Goal: Task Accomplishment & Management: Use online tool/utility

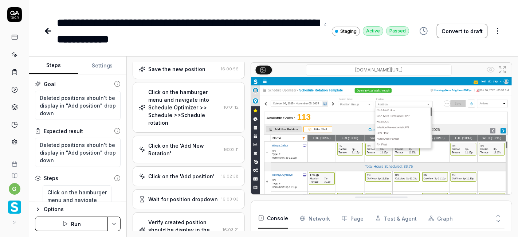
scroll to position [92, 0]
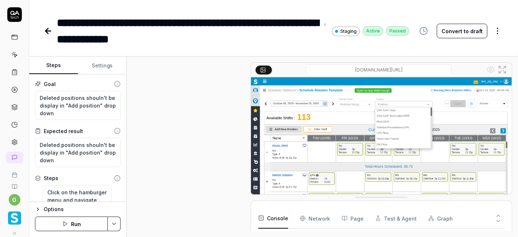
type textarea "*"
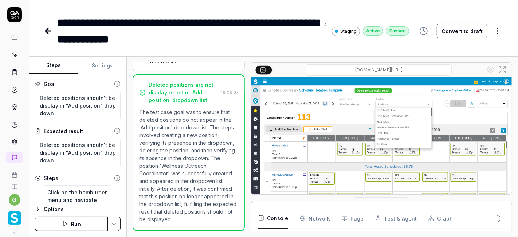
click at [10, 49] on link at bounding box center [14, 54] width 13 height 13
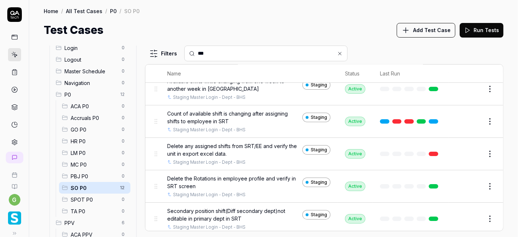
scroll to position [35, 0]
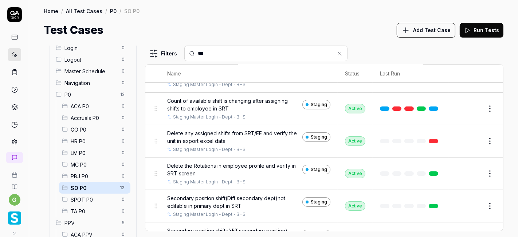
type input "***"
click at [487, 144] on html "g Home / All Test Cases / P0 / SO P0 Home / All Test Cases / P0 / SO P0 Test Ca…" at bounding box center [259, 118] width 518 height 237
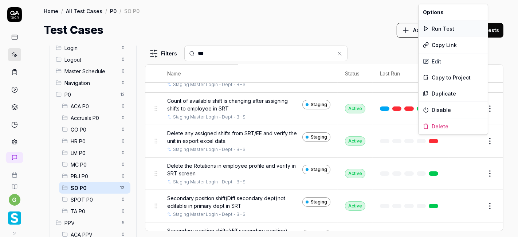
click at [459, 29] on div "Run Test" at bounding box center [453, 28] width 69 height 16
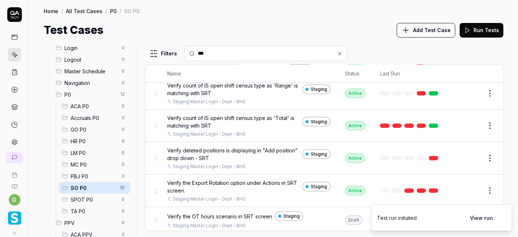
scroll to position [240, 0]
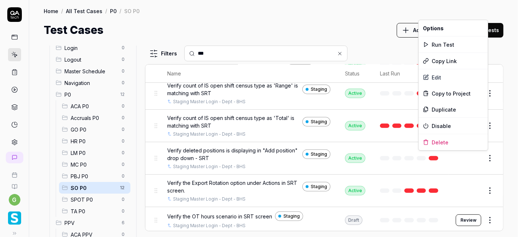
click at [484, 156] on html "g Home / All Test Cases / P0 / SO P0 Home / All Test Cases / P0 / SO P0 Test Ca…" at bounding box center [259, 118] width 518 height 237
click at [446, 44] on div "Run Test" at bounding box center [453, 44] width 69 height 16
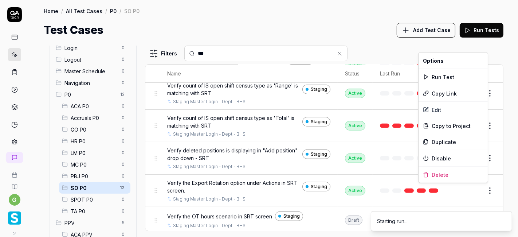
click at [485, 187] on html "g Home / All Test Cases / P0 / SO P0 Home / All Test Cases / P0 / SO P0 Test Ca…" at bounding box center [259, 118] width 518 height 237
click at [451, 77] on div "Run Test" at bounding box center [453, 77] width 69 height 16
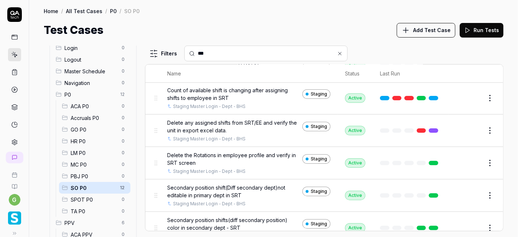
scroll to position [42, 0]
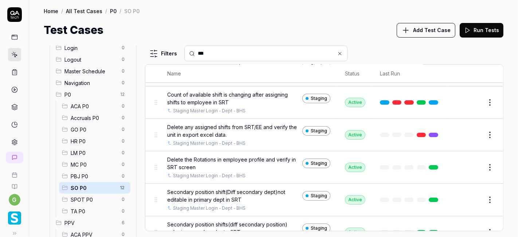
click at [429, 135] on link at bounding box center [433, 135] width 9 height 4
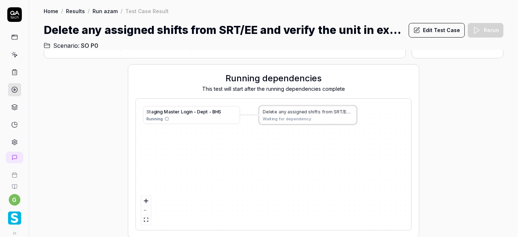
scroll to position [33, 0]
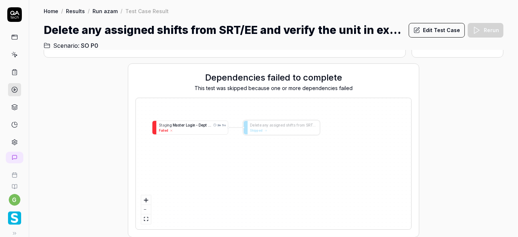
click at [180, 133] on div "S t a g i n g M a s t e r L o g i n - D e p t - B H S 2m 5s Failed" at bounding box center [192, 127] width 72 height 13
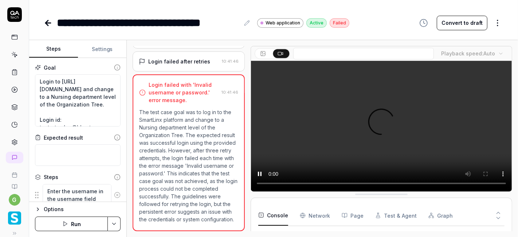
scroll to position [11, 0]
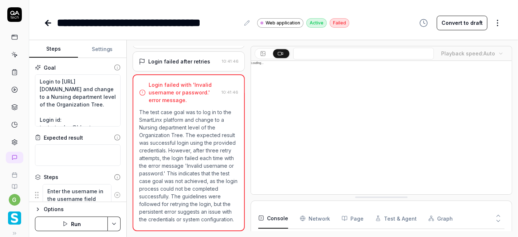
click at [204, 119] on p "The test case goal was to log in to the SmartLinx platform and change to a Nurs…" at bounding box center [188, 165] width 99 height 115
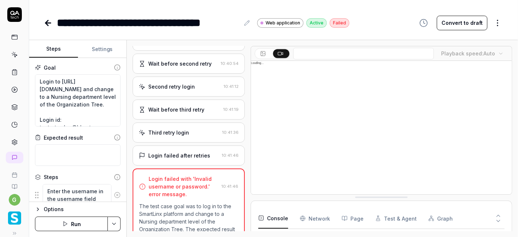
scroll to position [168, 0]
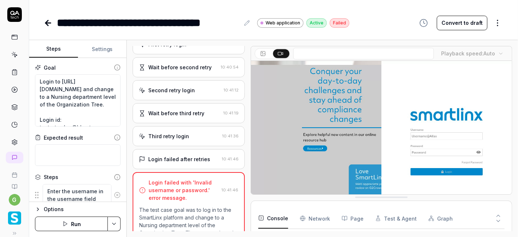
click at [190, 137] on div "Third retry login" at bounding box center [179, 136] width 81 height 8
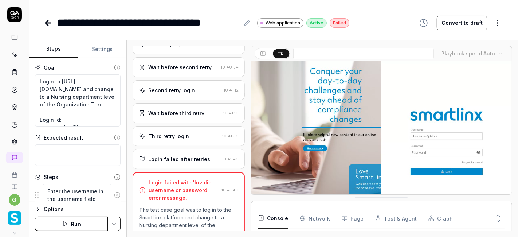
scroll to position [178, 0]
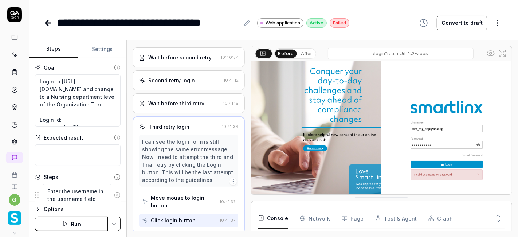
click at [190, 100] on div "Wait before third retry" at bounding box center [176, 104] width 56 height 8
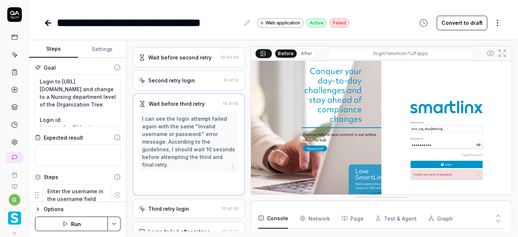
scroll to position [140, 0]
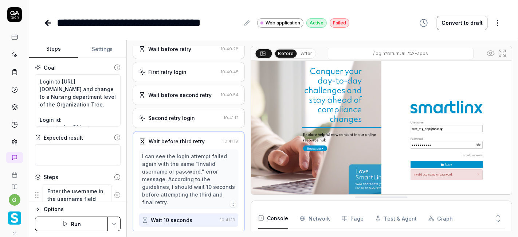
click at [188, 74] on div "First retry login" at bounding box center [178, 72] width 79 height 8
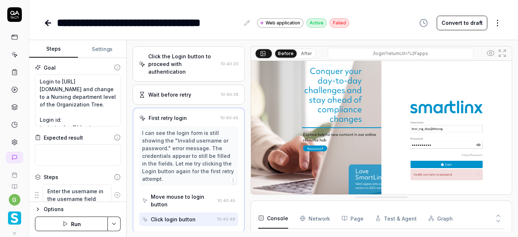
scroll to position [0, 0]
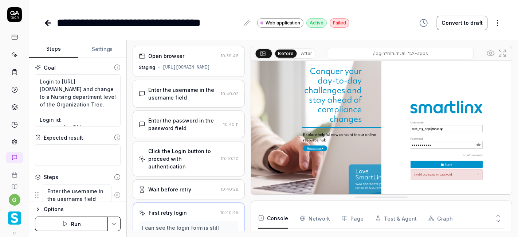
click at [186, 91] on div "Enter the username in the username field" at bounding box center [183, 93] width 70 height 15
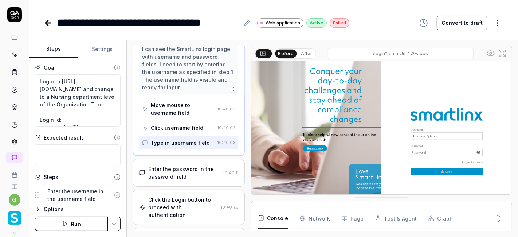
click at [179, 172] on div "Enter the password in the password field" at bounding box center [184, 172] width 72 height 15
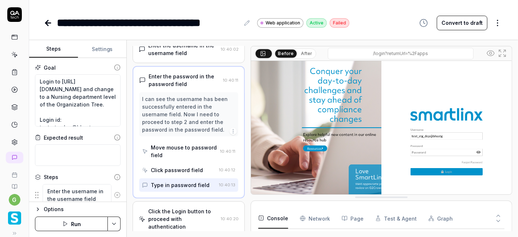
scroll to position [44, 0]
click at [175, 183] on div "Type in password field" at bounding box center [180, 186] width 59 height 8
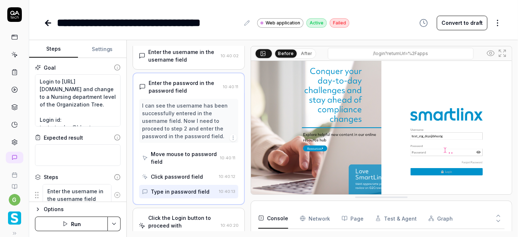
scroll to position [246, 0]
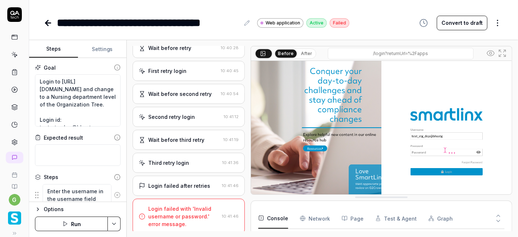
type textarea "*"
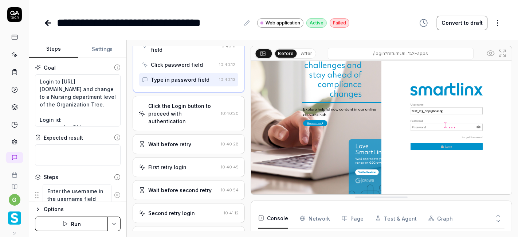
scroll to position [151, 0]
click at [173, 78] on div "Type in password field" at bounding box center [180, 79] width 59 height 8
click at [172, 104] on div "Click the Login button to proceed with authentication" at bounding box center [183, 112] width 70 height 23
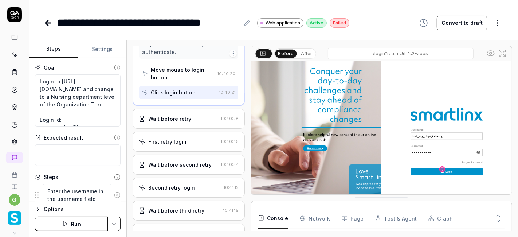
scroll to position [246, 0]
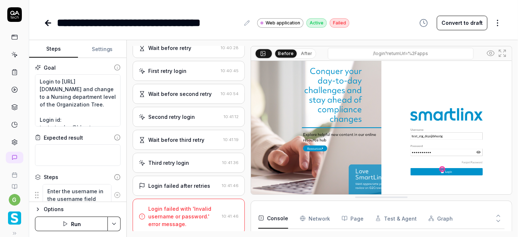
click at [70, 226] on button "Run" at bounding box center [71, 224] width 73 height 15
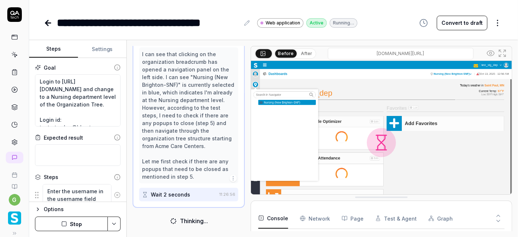
scroll to position [202, 0]
click at [48, 22] on icon at bounding box center [48, 23] width 9 height 9
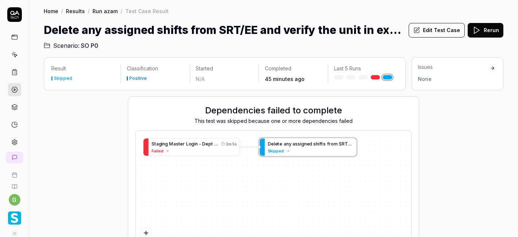
click at [483, 24] on button "Rerun" at bounding box center [486, 30] width 36 height 15
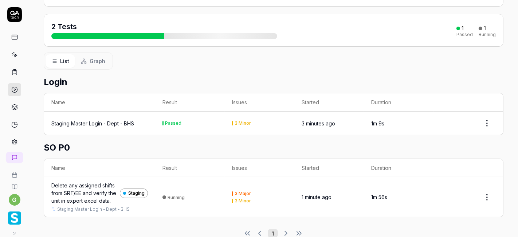
scroll to position [85, 0]
click at [99, 182] on div "Delete any assigned shifts from SRT/EE and verify the unit in export excel data." at bounding box center [84, 193] width 66 height 23
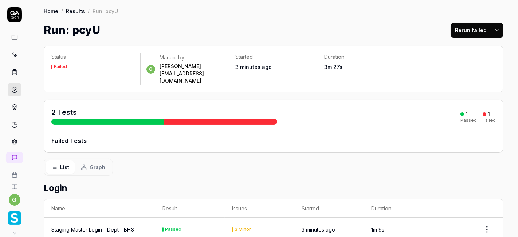
type textarea "*"
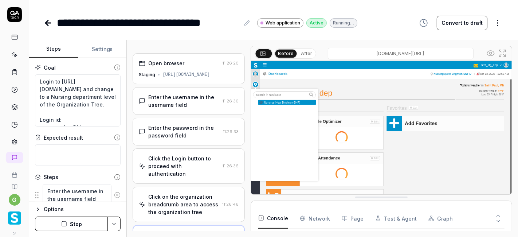
scroll to position [27, 0]
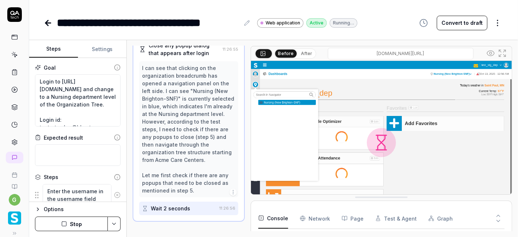
scroll to position [186, 0]
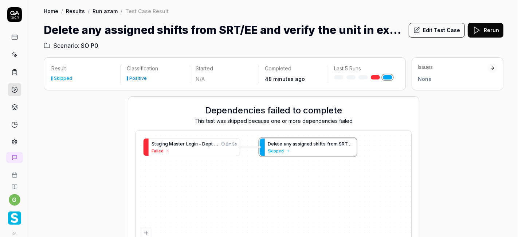
click at [15, 55] on link at bounding box center [14, 54] width 13 height 13
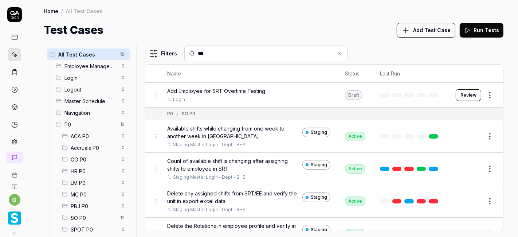
type input "***"
click at [83, 216] on span "SO P0" at bounding box center [93, 218] width 45 height 8
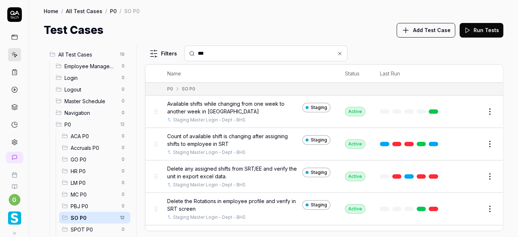
click at [465, 176] on button "Edit" at bounding box center [473, 177] width 18 height 12
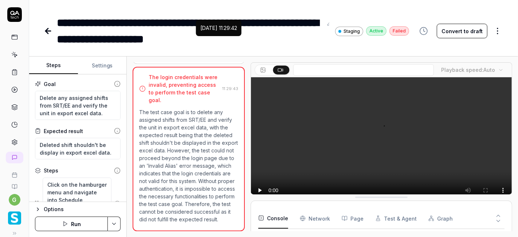
scroll to position [135, 0]
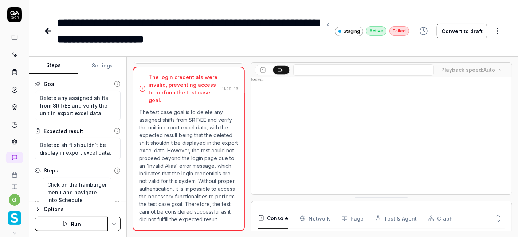
type textarea "*"
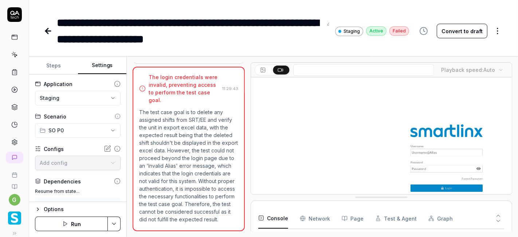
click at [100, 66] on button "Settings" at bounding box center [102, 66] width 49 height 18
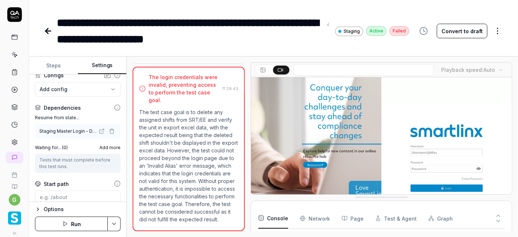
scroll to position [74, 0]
click at [73, 134] on div "Staging Master Login - Dept - BHS ( Login )" at bounding box center [78, 131] width 86 height 15
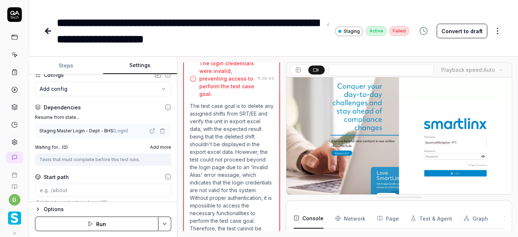
scroll to position [139, 0]
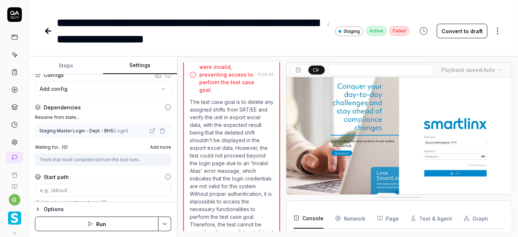
click at [178, 128] on div "**********" at bounding box center [273, 147] width 489 height 180
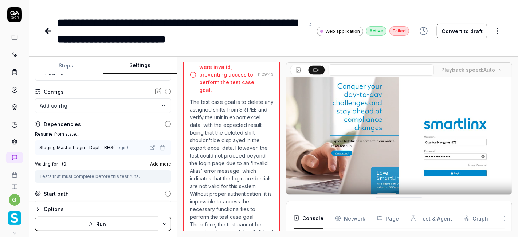
scroll to position [58, 0]
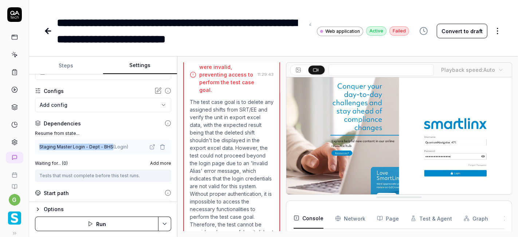
drag, startPoint x: 39, startPoint y: 147, endPoint x: 111, endPoint y: 148, distance: 72.6
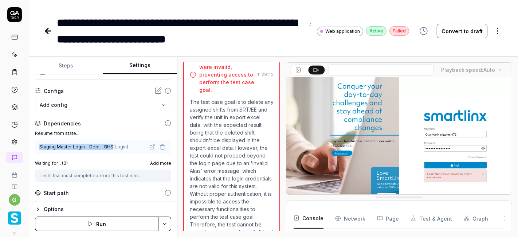
click at [111, 148] on div "Staging Master Login - Dept - BHS ( Login )" at bounding box center [103, 147] width 136 height 15
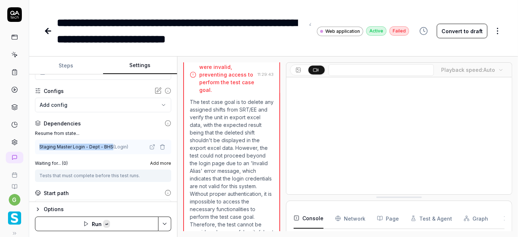
copy div "Staging Master Login - Dept - BHS"
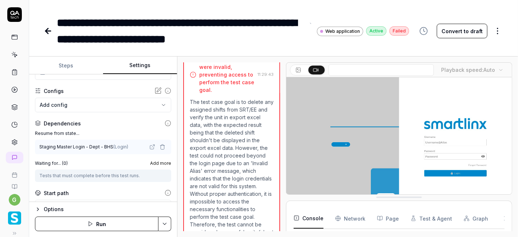
click at [234, 4] on div "**********" at bounding box center [273, 23] width 489 height 47
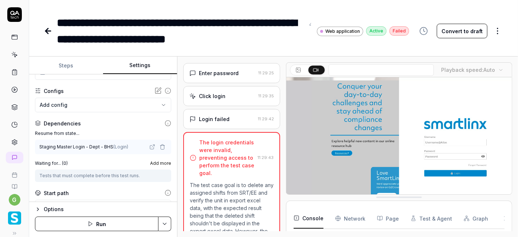
scroll to position [0, 0]
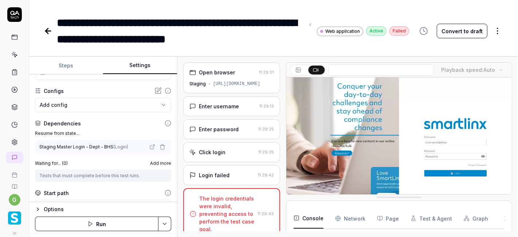
click at [42, 29] on div "**********" at bounding box center [273, 23] width 489 height 47
click at [46, 30] on icon at bounding box center [47, 30] width 3 height 5
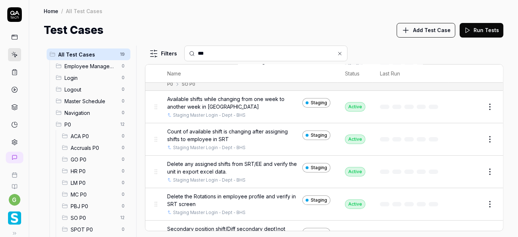
scroll to position [31, 0]
type input "***"
click at [94, 214] on span "SO P0" at bounding box center [93, 218] width 45 height 8
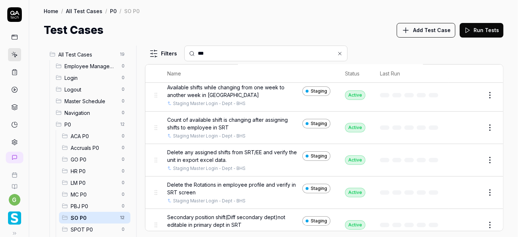
scroll to position [21, 0]
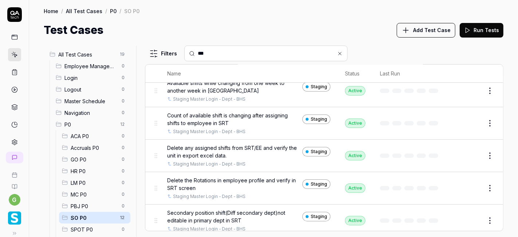
click at [487, 151] on html "g Home / All Test Cases / P0 / SO P0 Home / All Test Cases / P0 / SO P0 Test Ca…" at bounding box center [259, 118] width 518 height 237
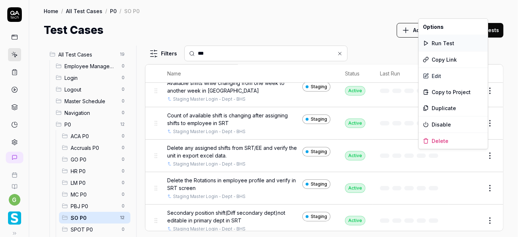
click at [470, 47] on div "Run Test" at bounding box center [453, 43] width 69 height 16
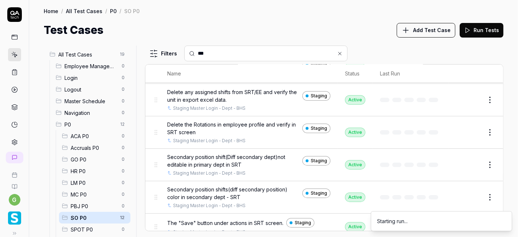
scroll to position [77, 0]
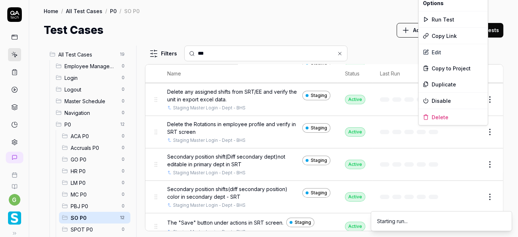
click at [483, 131] on html "g Home / All Test Cases / P0 / SO P0 Home / All Test Cases / P0 / SO P0 Test Ca…" at bounding box center [259, 118] width 518 height 237
click at [459, 17] on div "Run Test" at bounding box center [453, 19] width 69 height 16
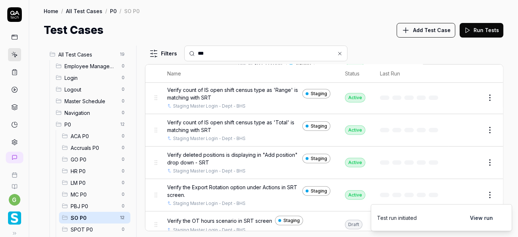
scroll to position [240, 0]
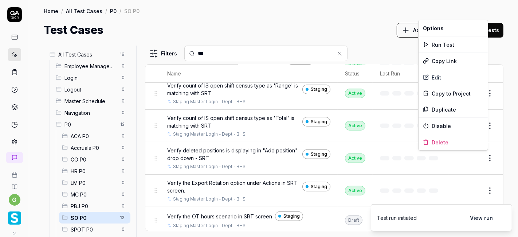
click at [489, 155] on html "g Home / All Test Cases / P0 / SO P0 Home / All Test Cases / P0 / SO P0 Test Ca…" at bounding box center [259, 118] width 518 height 237
click at [464, 46] on div "Run Test" at bounding box center [453, 44] width 69 height 16
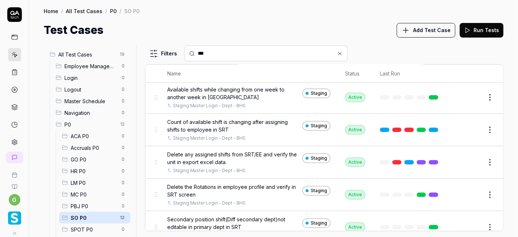
scroll to position [13, 0]
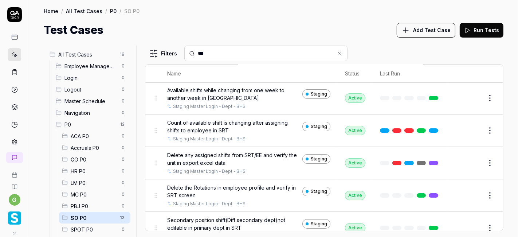
click at [418, 164] on link at bounding box center [421, 163] width 9 height 4
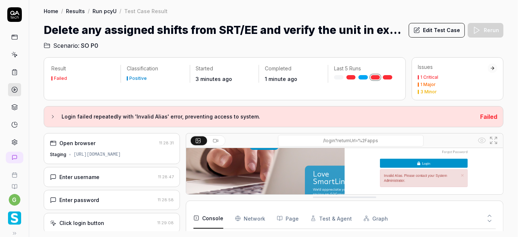
click at [15, 58] on link at bounding box center [14, 54] width 13 height 13
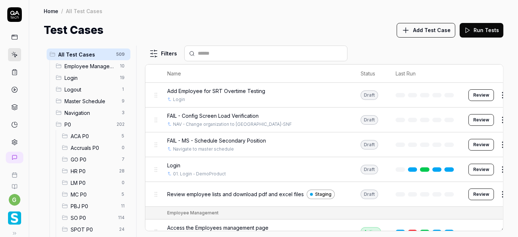
click at [89, 77] on span "Login" at bounding box center [90, 78] width 51 height 8
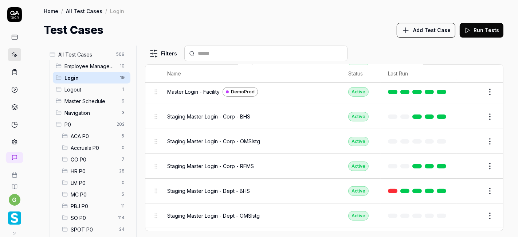
scroll to position [215, 0]
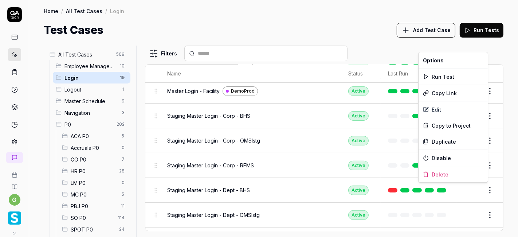
click at [485, 193] on html "g Home / All Test Cases / Login Home / All Test Cases / Login Test Cases Add Te…" at bounding box center [259, 118] width 518 height 237
click at [450, 78] on div "Run Test" at bounding box center [453, 77] width 69 height 16
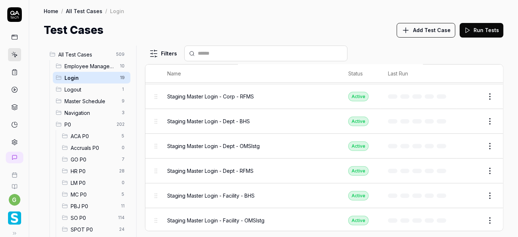
scroll to position [280, 0]
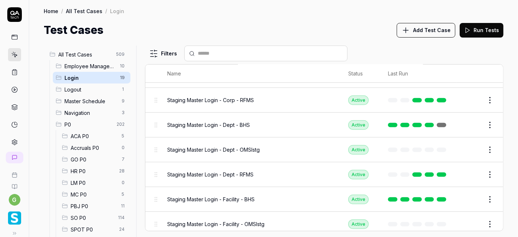
click at [437, 123] on link at bounding box center [441, 125] width 9 height 4
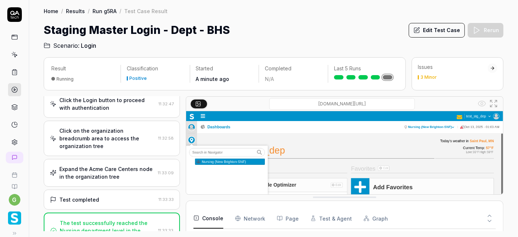
scroll to position [222, 0]
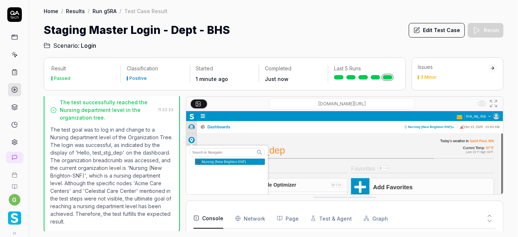
click at [11, 53] on icon at bounding box center [14, 54] width 7 height 7
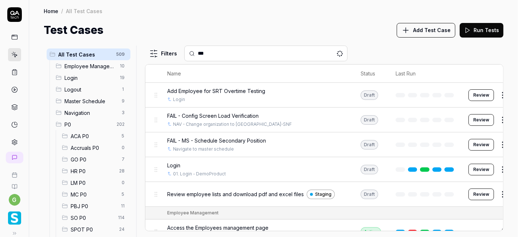
type input "***"
click at [80, 217] on span "SO P0" at bounding box center [92, 218] width 43 height 8
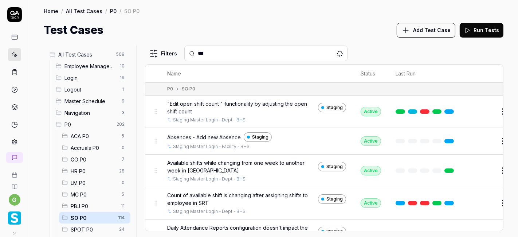
click at [229, 54] on input "***" at bounding box center [270, 54] width 145 height 8
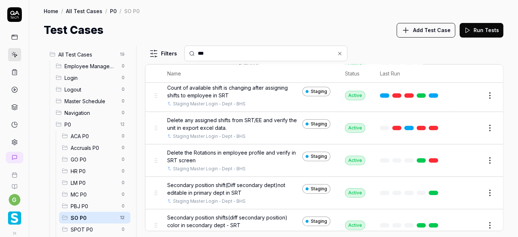
scroll to position [49, 0]
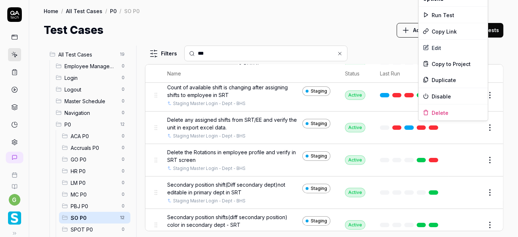
click at [483, 125] on html "g Home / All Test Cases / P0 / SO P0 Home / All Test Cases / P0 / SO P0 Test Ca…" at bounding box center [259, 118] width 518 height 237
click at [451, 11] on div "Run Test" at bounding box center [453, 15] width 69 height 16
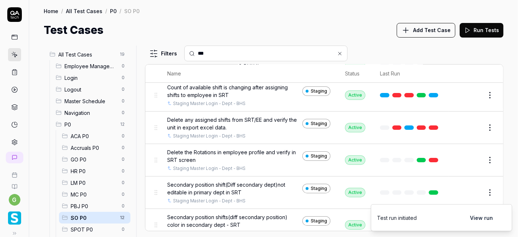
click at [479, 216] on button "View run" at bounding box center [482, 217] width 32 height 15
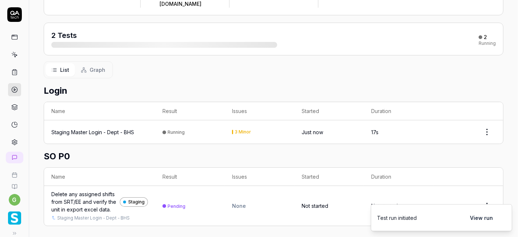
scroll to position [78, 0]
click at [109, 127] on div "Staging Master Login - Dept - BHS" at bounding box center [92, 131] width 83 height 8
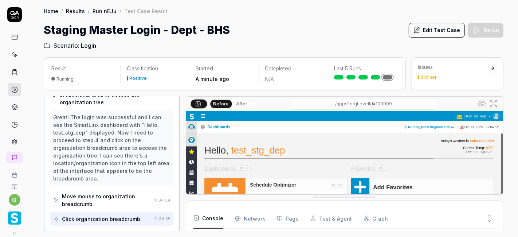
scroll to position [20, 0]
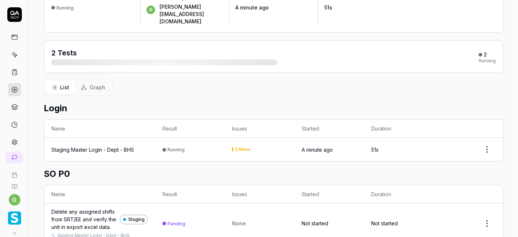
scroll to position [86, 0]
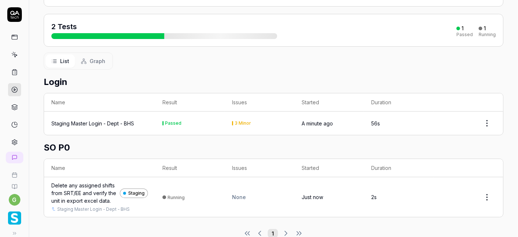
click at [95, 182] on div "Delete any assigned shifts from SRT/EE and verify the unit in export excel data." at bounding box center [84, 193] width 66 height 23
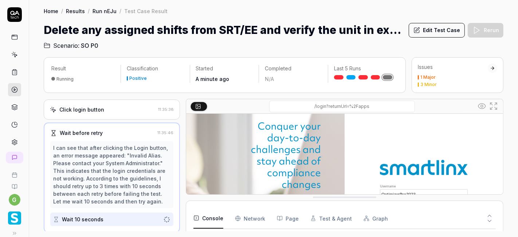
scroll to position [79, 0]
click at [11, 57] on icon at bounding box center [14, 54] width 7 height 7
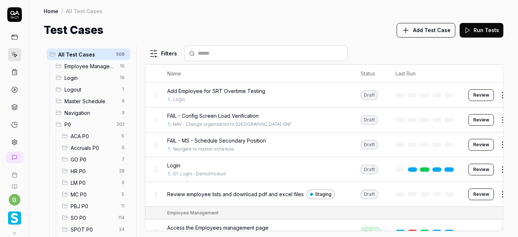
click at [80, 214] on span "SO P0" at bounding box center [92, 218] width 43 height 8
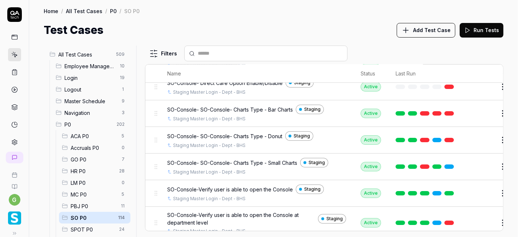
scroll to position [2145, 0]
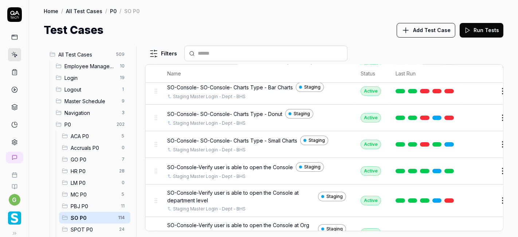
click at [479, 165] on button "Edit" at bounding box center [486, 171] width 18 height 12
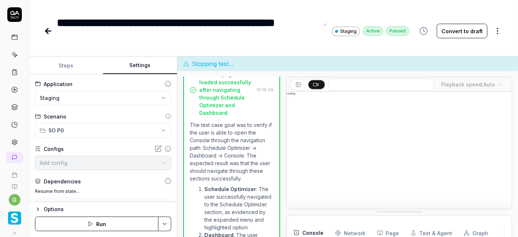
click at [130, 63] on button "Settings" at bounding box center [140, 66] width 74 height 18
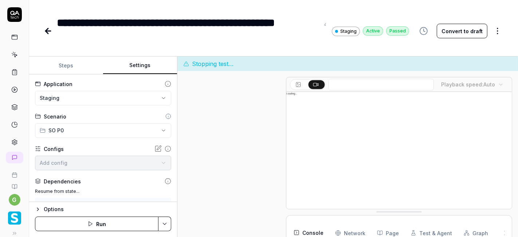
scroll to position [685, 0]
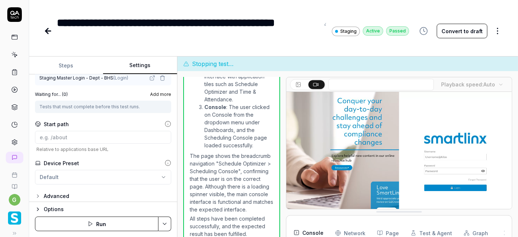
scroll to position [131, 0]
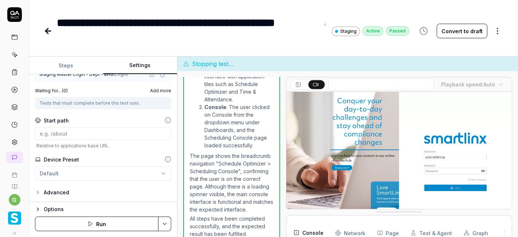
click at [46, 29] on icon at bounding box center [48, 31] width 9 height 9
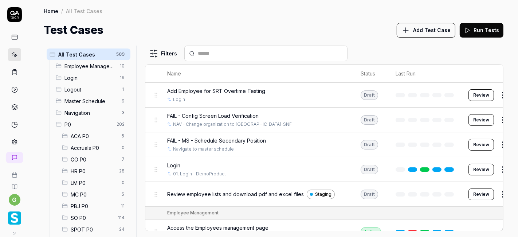
click at [92, 219] on span "SO P0" at bounding box center [92, 218] width 43 height 8
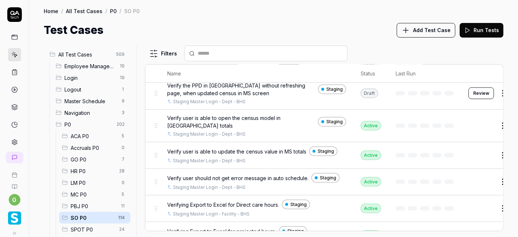
scroll to position [3148, 0]
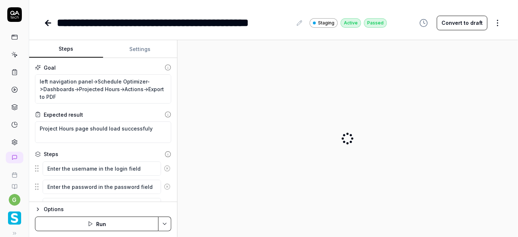
type textarea "*"
click at [133, 57] on button "Settings" at bounding box center [140, 49] width 74 height 18
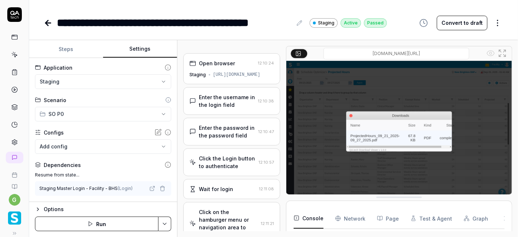
click at [133, 57] on button "Settings" at bounding box center [140, 49] width 74 height 18
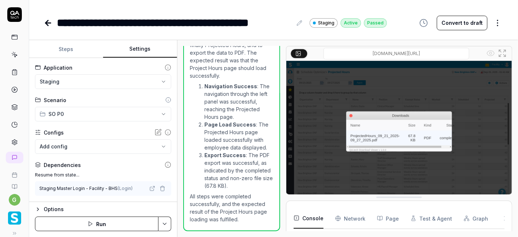
scroll to position [552, 0]
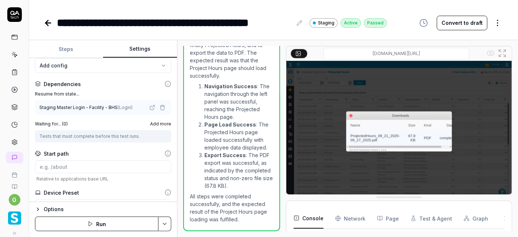
scroll to position [114, 0]
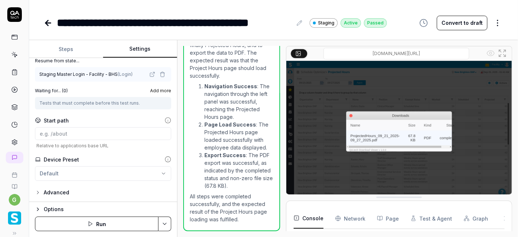
click at [48, 20] on icon at bounding box center [47, 22] width 3 height 5
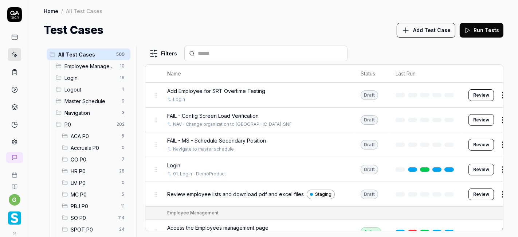
click at [93, 218] on span "SO P0" at bounding box center [92, 218] width 43 height 8
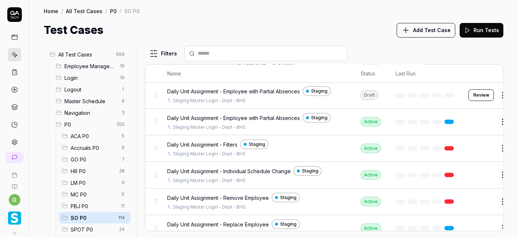
scroll to position [224, 0]
click at [217, 24] on div "Test Cases Add Test Case Run Tests" at bounding box center [274, 30] width 460 height 16
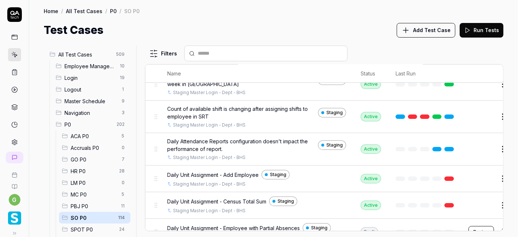
scroll to position [59, 0]
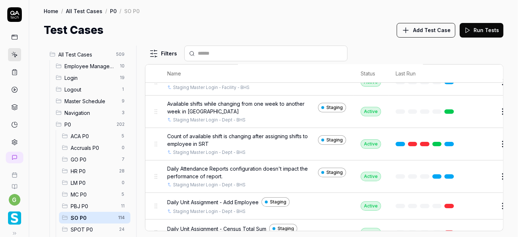
click at [226, 50] on input "text" at bounding box center [270, 54] width 145 height 8
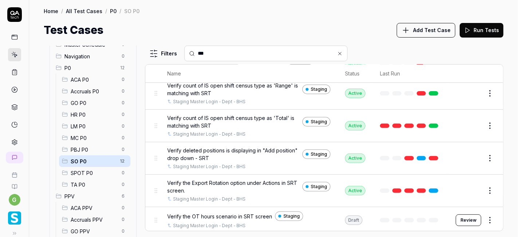
scroll to position [0, 0]
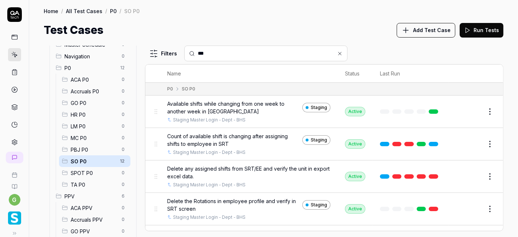
type input "***"
click at [257, 31] on div "Test Cases Add Test Case Run Tests" at bounding box center [274, 30] width 460 height 16
click at [207, 54] on input "***" at bounding box center [270, 54] width 145 height 8
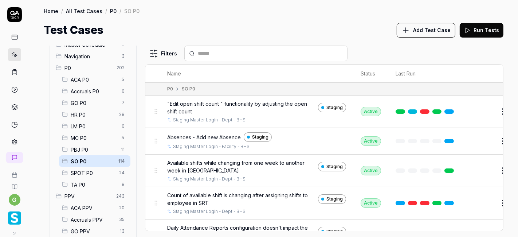
click at [198, 36] on div "Test Cases Add Test Case Run Tests" at bounding box center [274, 30] width 460 height 16
click at [85, 148] on span "PBJ P0" at bounding box center [94, 150] width 46 height 8
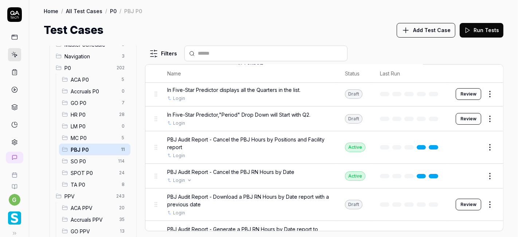
scroll to position [129, 0]
click at [89, 184] on span "TA P0" at bounding box center [94, 185] width 47 height 8
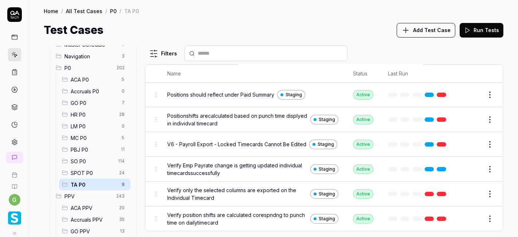
scroll to position [61, 0]
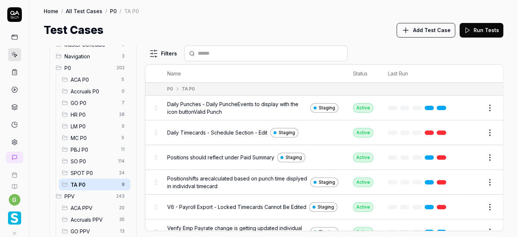
scroll to position [61, 0]
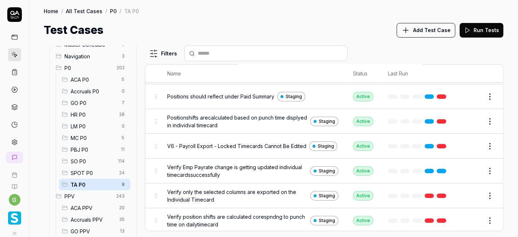
click at [465, 193] on button "Edit" at bounding box center [473, 196] width 18 height 12
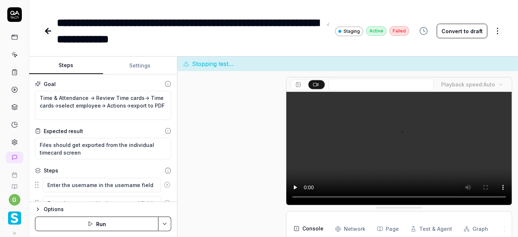
scroll to position [432, 0]
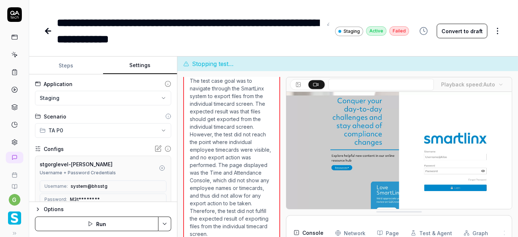
click at [141, 66] on button "Settings" at bounding box center [140, 66] width 74 height 18
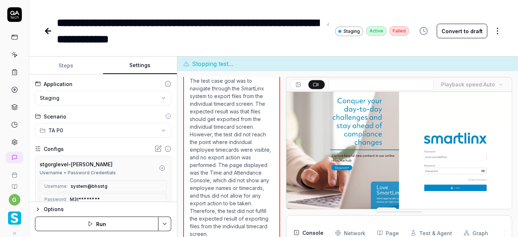
scroll to position [136, 0]
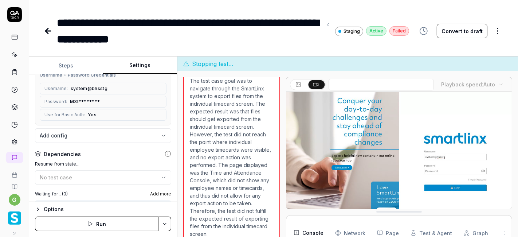
scroll to position [99, 0]
click at [47, 32] on icon at bounding box center [47, 30] width 3 height 5
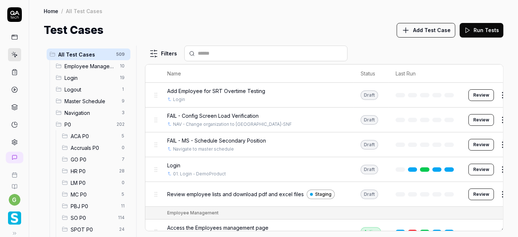
click at [91, 157] on span "GO P0" at bounding box center [94, 160] width 47 height 8
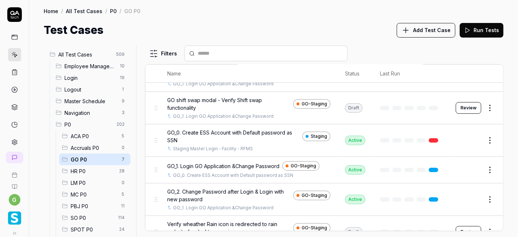
scroll to position [84, 0]
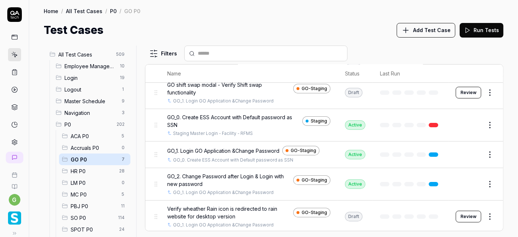
click at [466, 152] on button "Edit" at bounding box center [473, 155] width 18 height 12
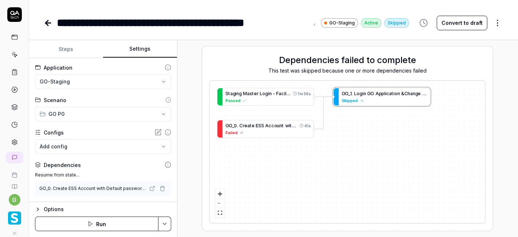
click at [146, 51] on button "Settings" at bounding box center [140, 49] width 74 height 18
click at [48, 25] on icon at bounding box center [47, 22] width 3 height 5
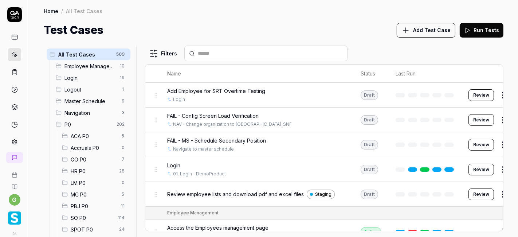
click at [93, 138] on span "ACA P0" at bounding box center [94, 136] width 47 height 8
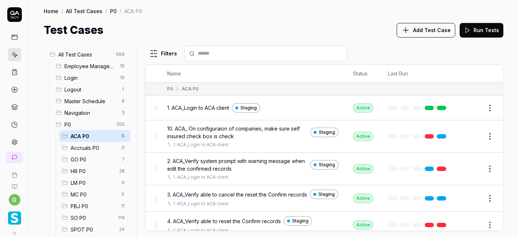
scroll to position [11, 0]
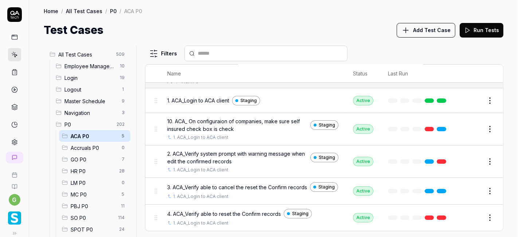
click at [467, 96] on button "Edit" at bounding box center [473, 101] width 18 height 12
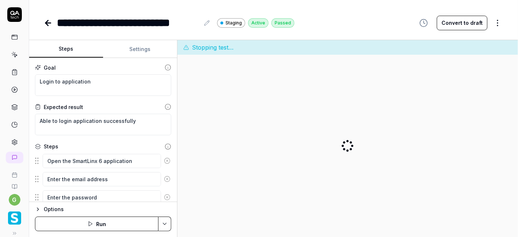
type textarea "*"
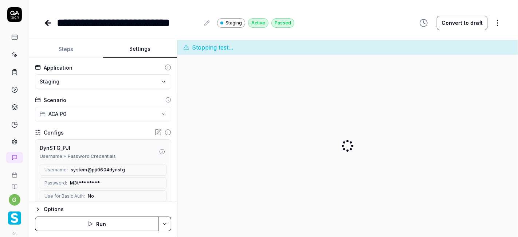
click at [127, 47] on button "Settings" at bounding box center [140, 49] width 74 height 18
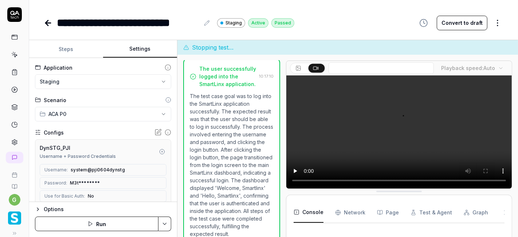
scroll to position [203, 0]
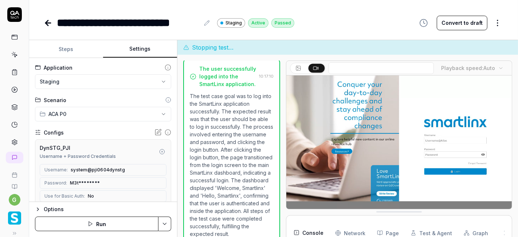
click at [48, 23] on icon at bounding box center [48, 23] width 5 height 0
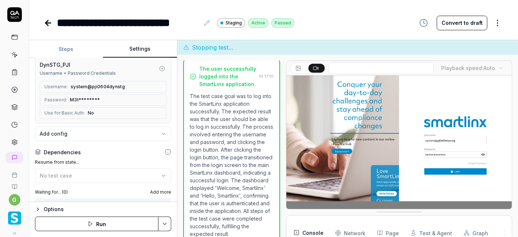
scroll to position [86, 0]
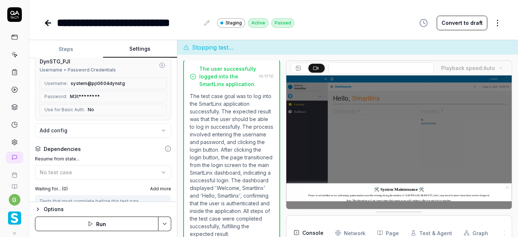
click at [48, 23] on icon at bounding box center [48, 23] width 5 height 0
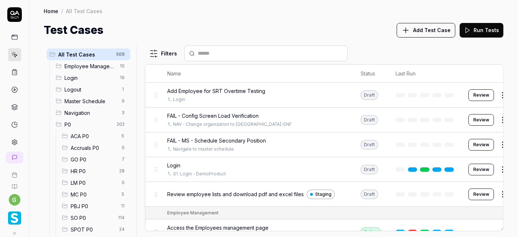
click at [80, 218] on span "SO P0" at bounding box center [92, 218] width 43 height 8
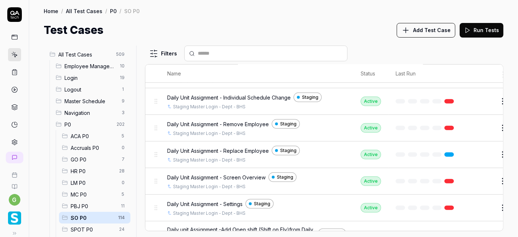
scroll to position [297, 0]
click at [254, 55] on input "text" at bounding box center [270, 54] width 145 height 8
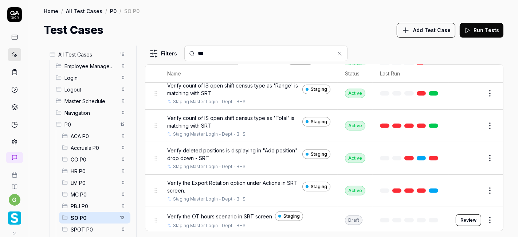
scroll to position [0, 0]
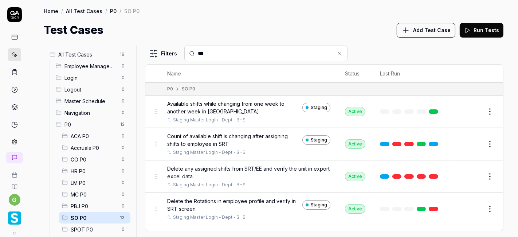
type input "***"
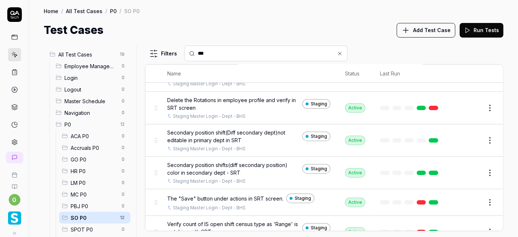
scroll to position [100, 0]
click at [486, 202] on html "g Home / All Test Cases / P0 / SO P0 Home / All Test Cases / P0 / SO P0 Test Ca…" at bounding box center [259, 118] width 518 height 237
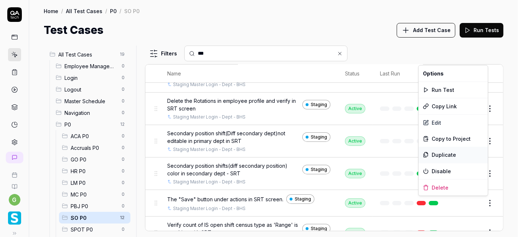
click at [446, 154] on div "Duplicate" at bounding box center [453, 155] width 69 height 16
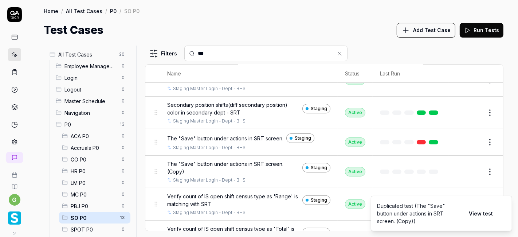
scroll to position [162, 0]
click at [471, 172] on button "Edit" at bounding box center [473, 172] width 18 height 12
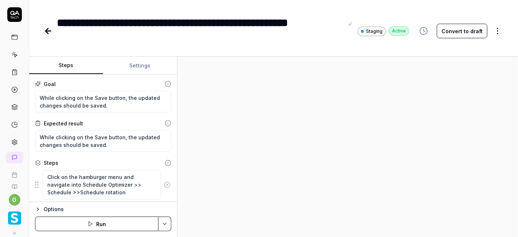
type textarea "*"
click at [98, 102] on textarea "While clicking on the Save button, the updated changes should be saved." at bounding box center [103, 102] width 136 height 22
click at [350, 27] on button at bounding box center [351, 23] width 9 height 9
click at [152, 26] on div "**********" at bounding box center [201, 31] width 288 height 33
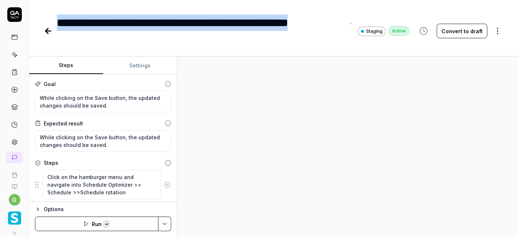
paste div
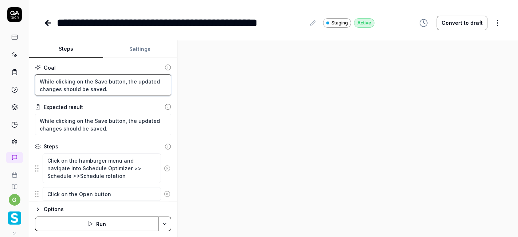
click at [87, 84] on textarea "While clicking on the Save button, the updated changes should be saved." at bounding box center [103, 85] width 136 height 22
paste textarea "Verify the overlapping scenario in SRT screen"
type textarea "*"
type textarea "Verify the overlapping scenario in SRT screen"
click at [57, 80] on textarea "Verify the overlapping scenario in SRT screen" at bounding box center [103, 85] width 136 height 22
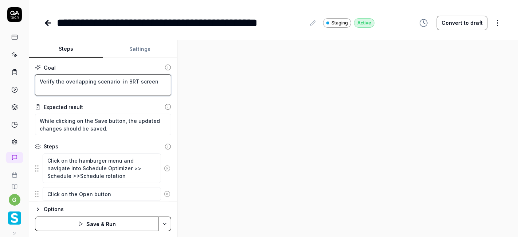
type textarea "*"
type textarea "Verify he overlapping scenario in SRT screen"
type textarea "*"
type textarea "Verifyhe overlapping scenario in SRT screen"
type textarea "*"
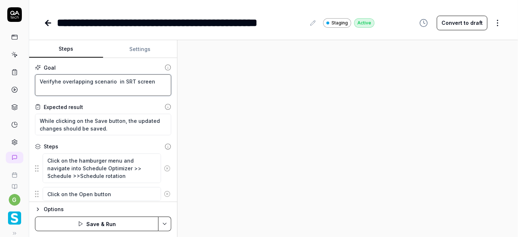
type textarea "Verifhe overlapping scenario in SRT screen"
type textarea "*"
type textarea "Verihe overlapping scenario in SRT screen"
type textarea "*"
type textarea "Verhe overlapping scenario in SRT screen"
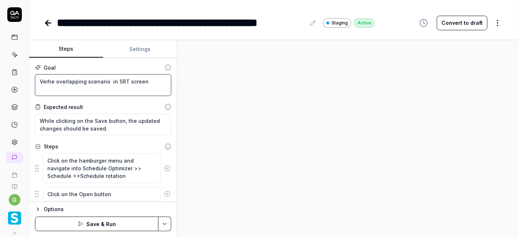
type textarea "*"
type textarea "Vehe overlapping scenario in SRT screen"
type textarea "*"
type textarea "Vhe overlapping scenario in SRT screen"
type textarea "*"
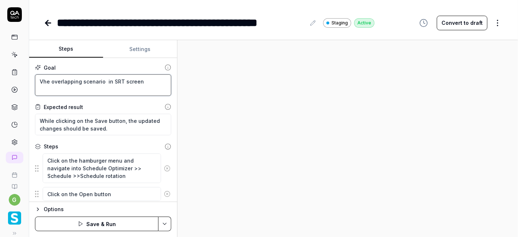
type textarea "he overlapping scenario in SRT screen"
type textarea "*"
type textarea "The overlapping scenario in SRT screen"
click at [89, 82] on textarea "The overlapping scenario in SRT screen" at bounding box center [103, 85] width 136 height 22
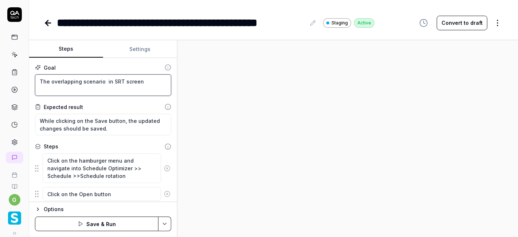
type textarea "*"
type textarea "The overlapping s in SRT screen"
type textarea "*"
type textarea "The overlapping sh in SRT screen"
type textarea "*"
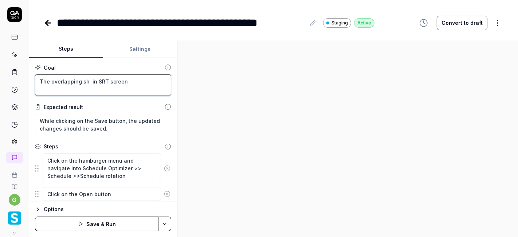
type textarea "The overlapping shi in SRT screen"
type textarea "*"
type textarea "The overlapping shif in SRT screen"
type textarea "*"
type textarea "The overlapping shift in SRT screen"
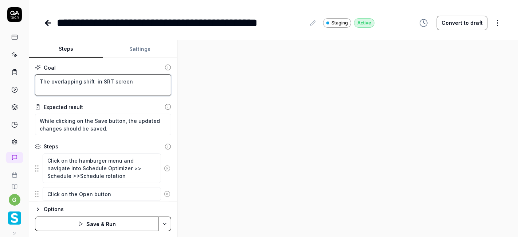
type textarea "*"
type textarea "The overlapping shift in SRT screen"
type textarea "*"
type textarea "The overlapping shift s in SRT screen"
type textarea "*"
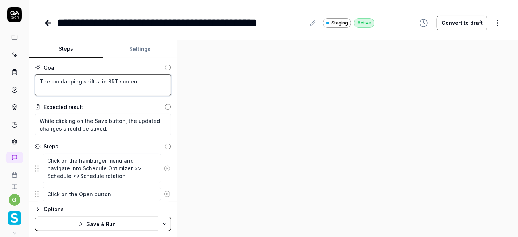
type textarea "The overlapping shift sh in SRT screen"
type textarea "*"
type textarea "The overlapping shift sho in SRT screen"
type textarea "*"
type textarea "The overlapping shift shou in SRT screen"
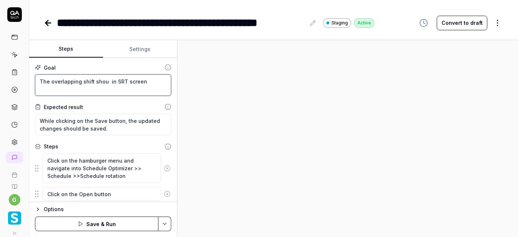
type textarea "*"
type textarea "The overlapping shift shoul in SRT screen"
type textarea "*"
type textarea "The overlapping shift should in SRT screen"
type textarea "*"
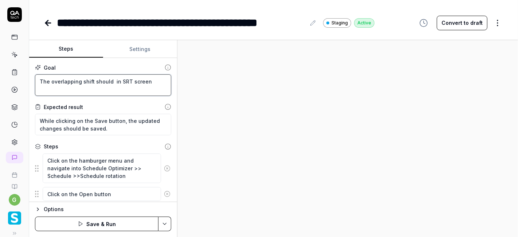
type textarea "The overlapping shift shouldn in SRT screen"
type textarea "*"
type textarea "The overlapping shift shouldn' in SRT screen"
type textarea "*"
type textarea "The overlapping shift shouldn't in SRT screen"
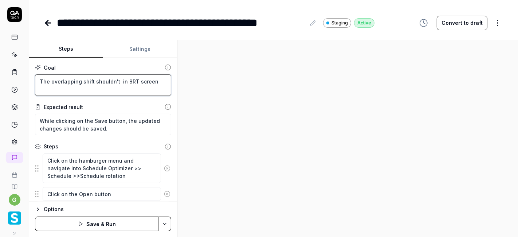
type textarea "*"
type textarea "The overlapping shift shouldn't in SRT screen"
type textarea "*"
type textarea "The overlapping shift shouldn't b in SRT screen"
type textarea "*"
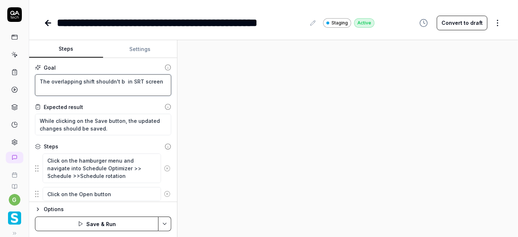
type textarea "The overlapping shift shouldn't be in SRT screen"
type textarea "*"
type textarea "The overlapping shift shouldn't be in SRT screen"
type textarea "*"
type textarea "The overlapping shift shouldn't be a in SRT screen"
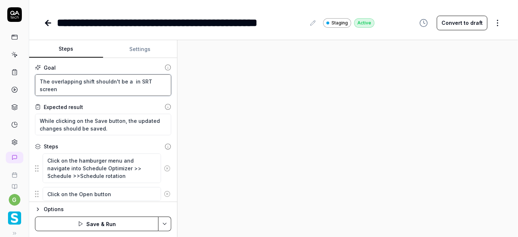
type textarea "*"
type textarea "The overlapping shift shouldn't be as in SRT screen"
type textarea "*"
type textarea "The overlapping shift shouldn't be ass in SRT screen"
type textarea "*"
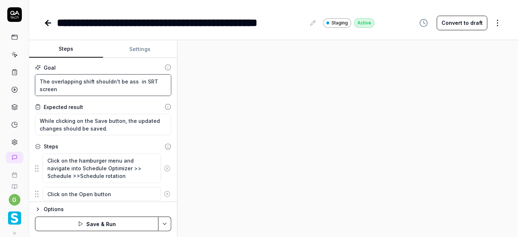
type textarea "The overlapping shift shouldn't be assi in SRT screen"
type textarea "*"
type textarea "The overlapping shift shouldn't be assig in SRT screen"
type textarea "*"
type textarea "The overlapping shift shouldn't be assign in SRT screen"
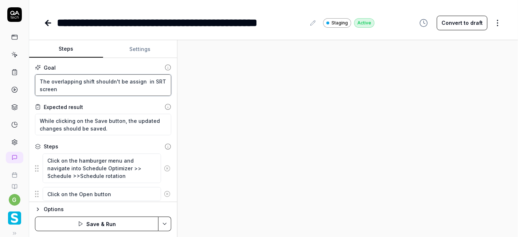
type textarea "*"
type textarea "The overlapping shift shouldn't be assigne in SRT screen"
type textarea "*"
type textarea "The overlapping shift shouldn't be assigned in SRT screen"
type textarea "*"
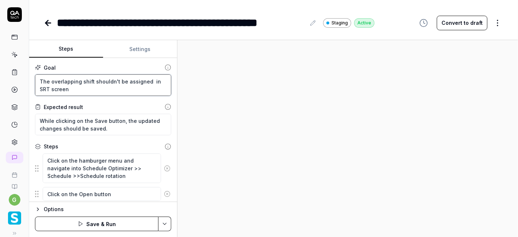
type textarea "The overlapping shift shouldn't be assigned in SRT screen"
type textarea "*"
type textarea "The overlapping shift shouldn't be assigned in SRT screen"
type textarea "*"
type textarea "The overlapping shift shouldn't be assigned in SRT screen"
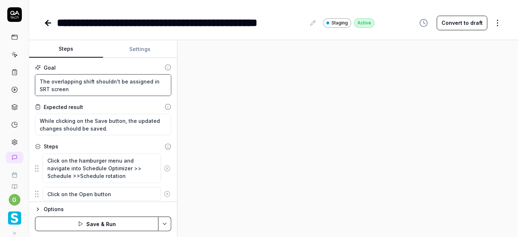
type textarea "*"
type textarea "The overlapping shift shouldn't be assigned in SRT screen"
type textarea "*"
type textarea "The overlapping shift shouldn't be assigned f in SRT screen"
type textarea "*"
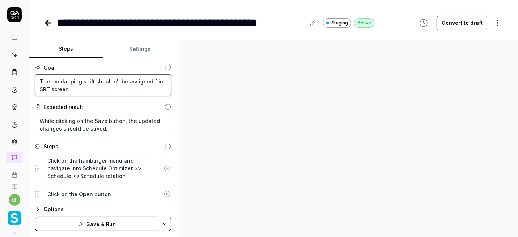
type textarea "The overlapping shift shouldn't be assigned fr in SRT screen"
type textarea "*"
type textarea "The overlapping shift shouldn't be assigned fro in SRT screen"
type textarea "*"
type textarea "The overlapping shift shouldn't be assigned from in SRT screen"
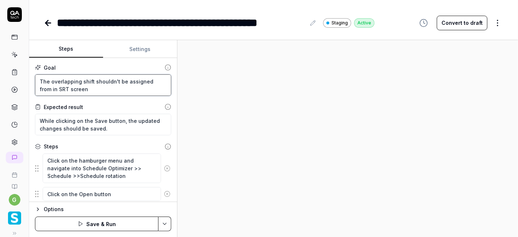
type textarea "*"
type textarea "The overlapping shift shouldn't be assigned fromin SRT screen"
type textarea "*"
type textarea "The overlapping shift shouldn't be assigned fromn SRT screen"
type textarea "*"
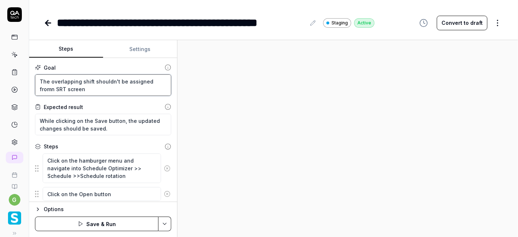
type textarea "The overlapping shift shouldn't be assigned from SRT screen"
type textarea "*"
type textarea "The overlapping shift shouldn't be assigned fromSRT screen"
type textarea "*"
click at [69, 79] on textarea "The overlapping shift shouldn't be assigned from SRT screen" at bounding box center [103, 85] width 136 height 22
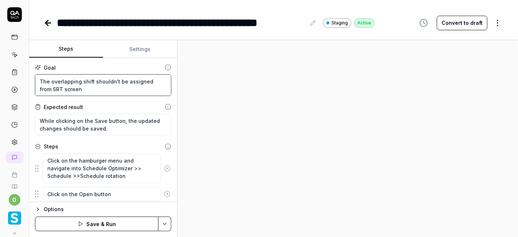
type textarea "The overlapping shift shouldn't be assigned from SRT screen"
click at [57, 125] on textarea "While clicking on the Save button, the updated changes should be saved." at bounding box center [103, 125] width 136 height 22
paste textarea "The overlapping shift shouldn't be assigned from SRT screen"
type textarea "*"
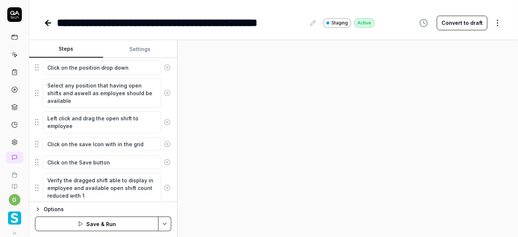
scroll to position [145, 0]
type textarea "The overlapping shift shouldn't be assigned from SRT screen"
click at [62, 143] on textarea "Click on the save Icon with in the grid" at bounding box center [102, 144] width 118 height 14
drag, startPoint x: 66, startPoint y: 142, endPoint x: 42, endPoint y: 142, distance: 23.3
click at [43, 142] on textarea "Click on the save Icon with in the grid" at bounding box center [102, 144] width 118 height 14
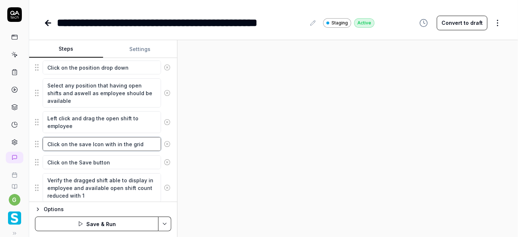
type textarea "*"
type textarea "S the save Icon with in the grid"
type textarea "*"
type textarea "Se the save Icon with in the grid"
type textarea "*"
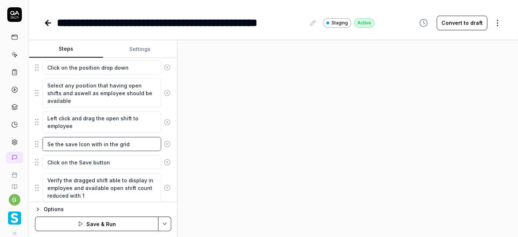
type textarea "Sel the save Icon with in the grid"
type textarea "*"
type textarea "Sele the save Icon with in the grid"
type textarea "*"
type textarea "Selec the save Icon with in the grid"
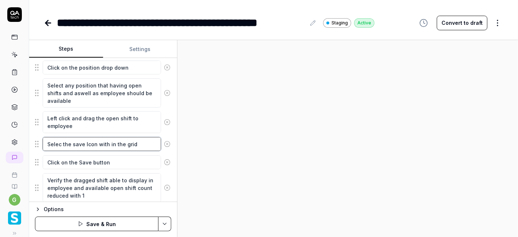
type textarea "*"
type textarea "Select the save Icon with in the grid"
type textarea "*"
type textarea "Select the save Icon with in the grid"
type textarea "*"
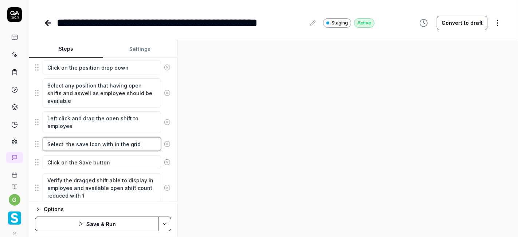
type textarea "Select 2 the save Icon with in the grid"
type textarea "*"
type textarea "Select 2 the save Icon with in the grid"
type textarea "*"
type textarea "Select 2 w the save Icon with in the grid"
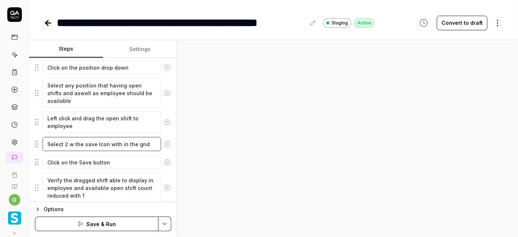
type textarea "*"
type textarea "Select 2 we the save Icon with in the grid"
type textarea "*"
type textarea "Select 2 wee the save Icon with in the grid"
type textarea "*"
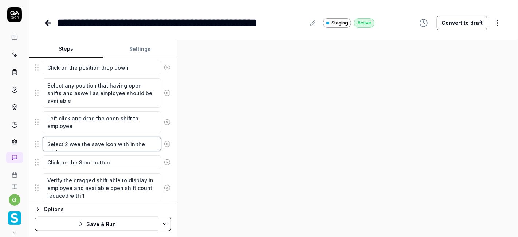
type textarea "Select 2 week the save Icon with in the grid"
type textarea "*"
type textarea "Select 2 week the save Icon with in the grid"
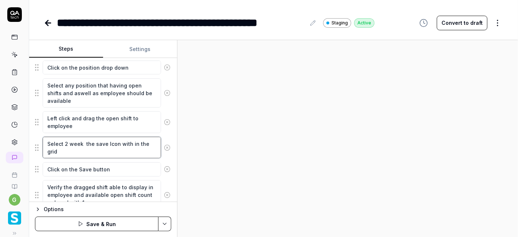
type textarea "*"
type textarea "Select 2 week i the save Icon with in the grid"
type textarea "*"
type textarea "Select 2 week in the save Icon with in the grid"
type textarea "*"
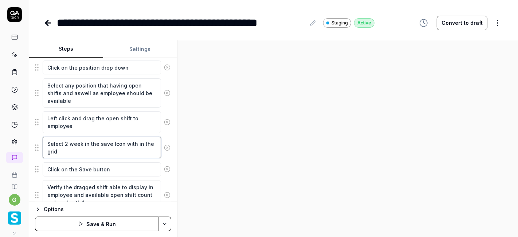
type textarea "Select 2 week in the save Icon with in the grid"
type textarea "*"
type textarea "Select 2 week in t the save Icon with in the grid"
type textarea "*"
type textarea "Select 2 week in th the save Icon with in the grid"
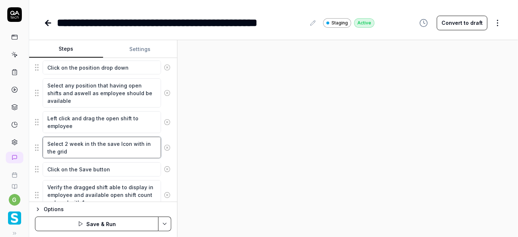
type textarea "*"
type textarea "Select 2 week in the the save Icon with in the grid"
type textarea "*"
type textarea "Select 2 week in the the save Icon with in the grid"
type textarea "*"
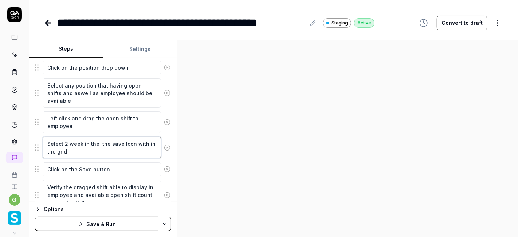
type textarea "Select 2 week in the d the save Icon with in the grid"
type textarea "*"
type textarea "Select 2 week in the dr the save Icon with in the grid"
type textarea "*"
type textarea "Select 2 week in the dro the save Icon with in the grid"
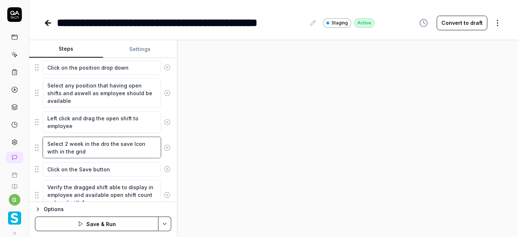
type textarea "*"
type textarea "Select 2 week in the drop the save Icon with in the grid"
type textarea "*"
type textarea "Select 2 week in the drop the save Icon with in the grid"
type textarea "*"
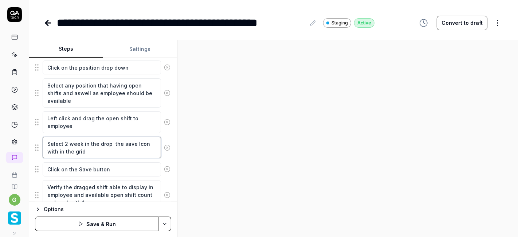
type textarea "Select 2 week in the drop the save Icon with in the grid"
type textarea "*"
type textarea "Select 2 week in the dro the save Icon with in the grid"
type textarea "*"
type textarea "Select 2 week in the dr the save Icon with in the grid"
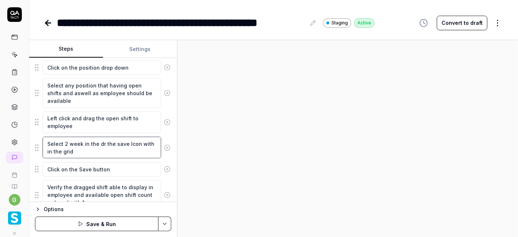
type textarea "*"
type textarea "Select 2 week in the d the save Icon with in the grid"
type textarea "*"
type textarea "Select 2 week in the the save Icon with in the grid"
type textarea "*"
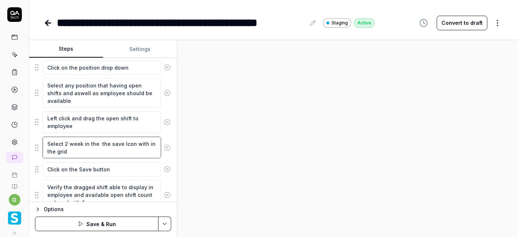
type textarea "Select 2 week in the d the save Icon with in the grid"
type textarea "*"
type textarea "Select 2 week in the dr the save Icon with in the grid"
type textarea "*"
type textarea "Select 2 week in the dra the save Icon with in the grid"
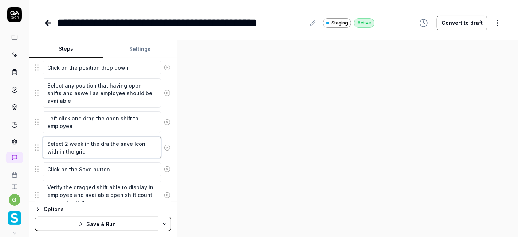
type textarea "*"
type textarea "Select 2 week in the drag the save Icon with in the grid"
type textarea "*"
type textarea "Select 2 week in the dragg the save Icon with in the grid"
type textarea "*"
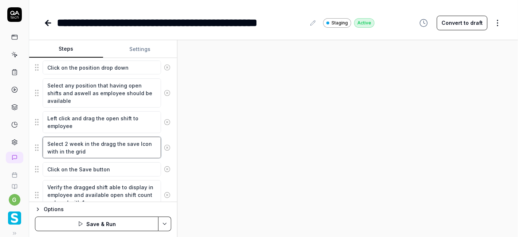
type textarea "Select 2 week in the dragge the save Icon with in the grid"
type textarea "*"
type textarea "Select 2 week in the dragged the save Icon with in the grid"
type textarea "*"
type textarea "Select 2 week in the dragged the save Icon with in the grid"
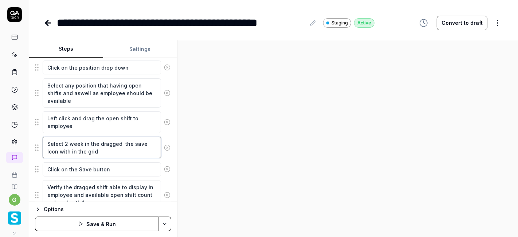
type textarea "*"
type textarea "Select 2 week in the dragged s the save Icon with in the grid"
type textarea "*"
type textarea "Select 2 week in the dragged sh the save Icon with in the grid"
type textarea "*"
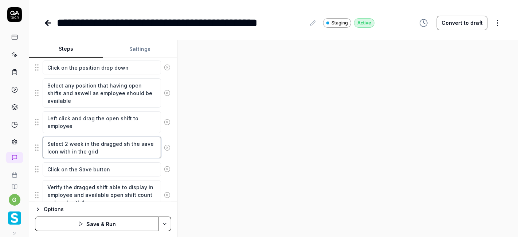
type textarea "Select 2 week in the dragged shi the save Icon with in the grid"
type textarea "*"
type textarea "Select 2 week in the dragged shif the save Icon with in the grid"
type textarea "*"
type textarea "Select 2 week in the dragged shift the save Icon with in the grid"
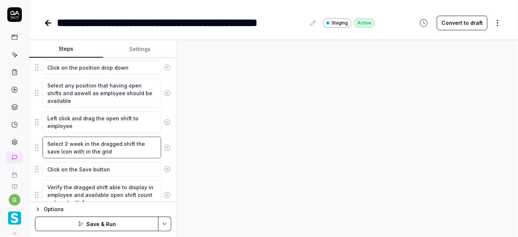
type textarea "*"
type textarea "Select 2 week in the dragged shift the save Icon with in the grid"
type textarea "*"
type textarea "Select 2 week in the dragged shift a the save Icon with in the grid"
type textarea "*"
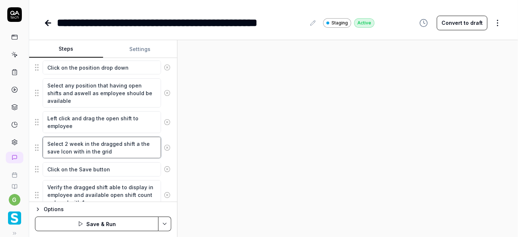
type textarea "Select 2 week in the dragged shift an the save Icon with in the grid"
type textarea "*"
type textarea "Select 2 week in the dragged shift and the save Icon with in the grid"
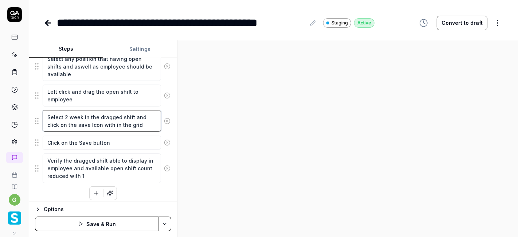
scroll to position [173, 0]
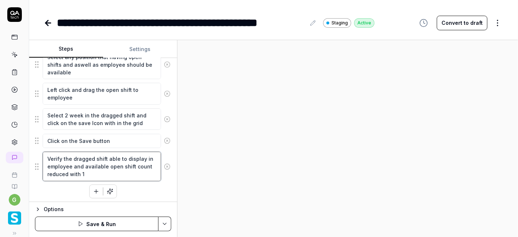
click at [93, 162] on textarea "Verify the dragged shift able to display in employee and available open shift c…" at bounding box center [102, 166] width 118 height 29
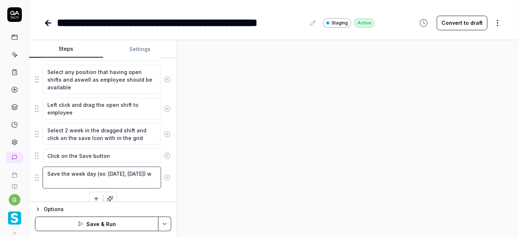
scroll to position [166, 0]
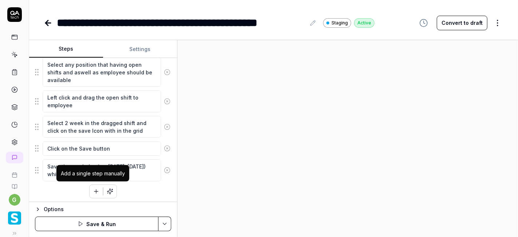
click at [96, 191] on icon "button" at bounding box center [96, 191] width 7 height 7
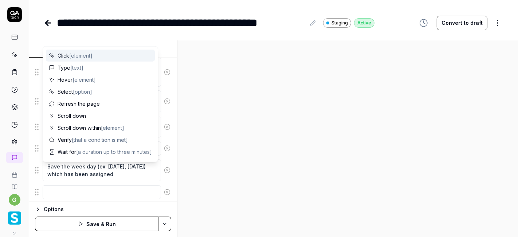
scroll to position [183, 0]
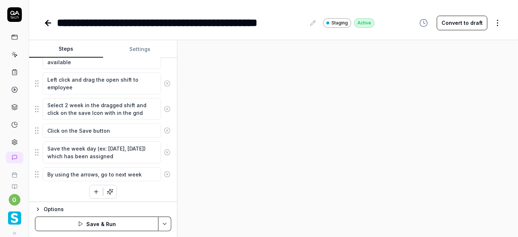
click at [96, 189] on icon "button" at bounding box center [96, 192] width 7 height 7
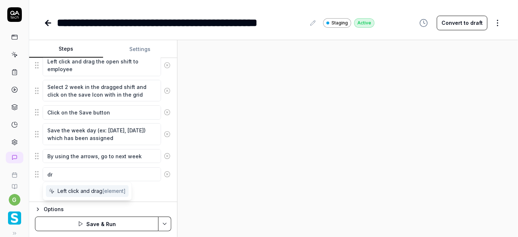
click at [87, 191] on span "Left click and drag [element]" at bounding box center [92, 191] width 68 height 8
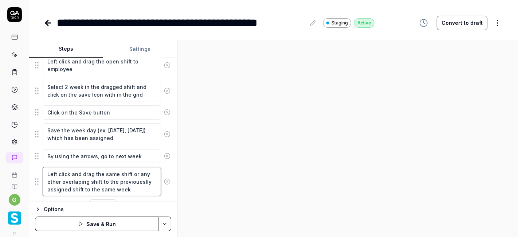
scroll to position [217, 0]
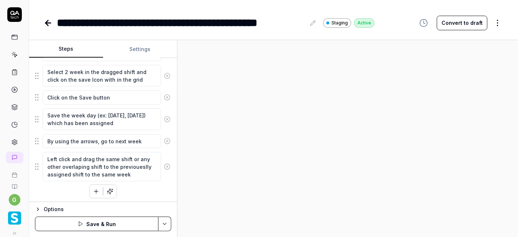
click at [95, 191] on icon "button" at bounding box center [96, 191] width 7 height 7
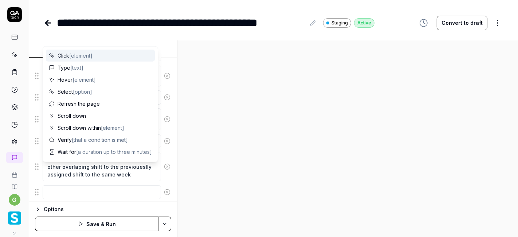
scroll to position [234, 0]
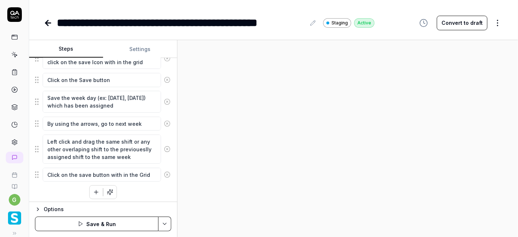
click at [93, 191] on icon "button" at bounding box center [96, 192] width 7 height 7
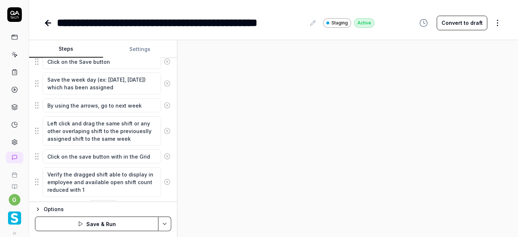
drag, startPoint x: 72, startPoint y: 171, endPoint x: 96, endPoint y: 188, distance: 28.5
click at [96, 188] on textarea "Verify the dragged shift able to display in employee and available open shift c…" at bounding box center [102, 181] width 118 height 29
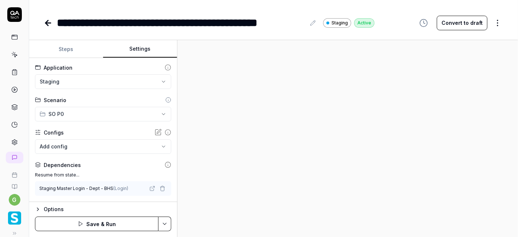
click at [133, 46] on button "Settings" at bounding box center [140, 49] width 74 height 18
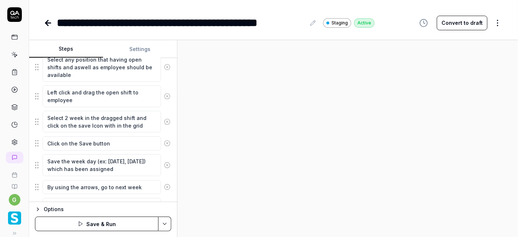
click at [74, 46] on button "Steps" at bounding box center [66, 49] width 74 height 18
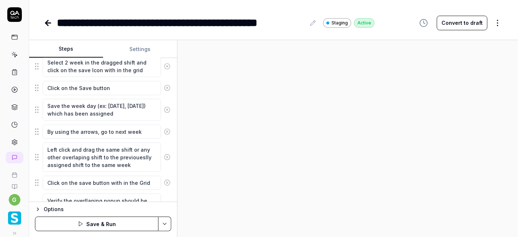
scroll to position [267, 0]
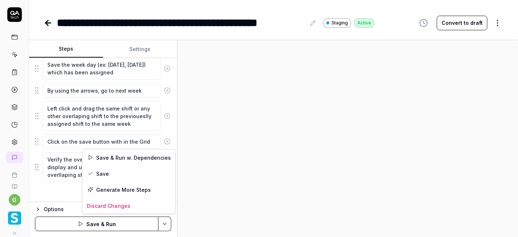
click at [164, 226] on html "**********" at bounding box center [259, 118] width 518 height 237
click at [138, 161] on div "Save & Run w. Dependencies" at bounding box center [128, 157] width 93 height 16
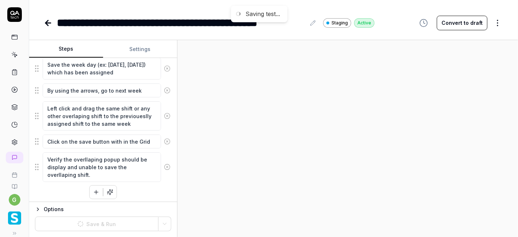
scroll to position [0, 0]
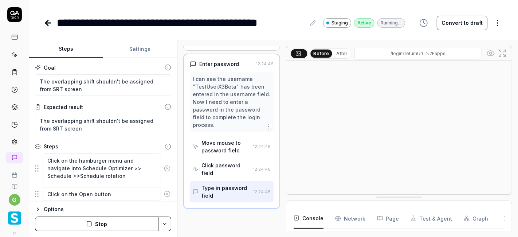
scroll to position [49, 0]
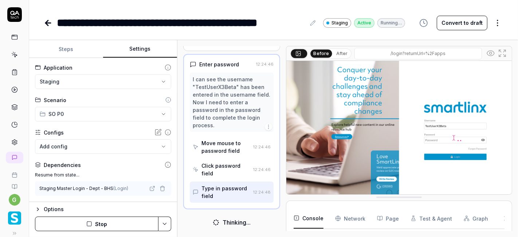
click at [145, 54] on button "Settings" at bounding box center [140, 49] width 74 height 18
click at [89, 80] on html "**********" at bounding box center [259, 118] width 518 height 237
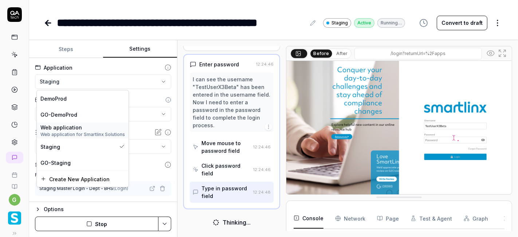
click at [74, 125] on span "Web application" at bounding box center [61, 127] width 42 height 8
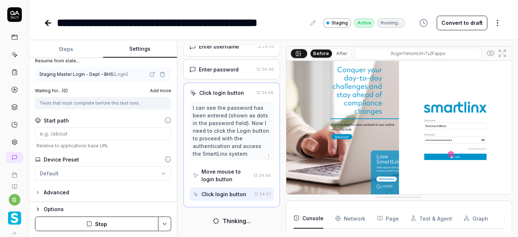
scroll to position [42, 0]
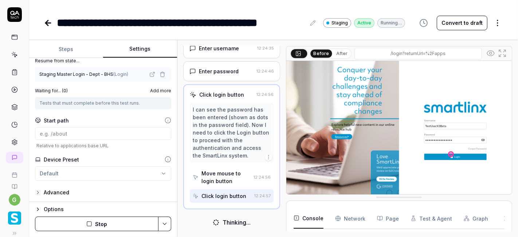
click at [114, 229] on button "Stop" at bounding box center [97, 224] width 124 height 15
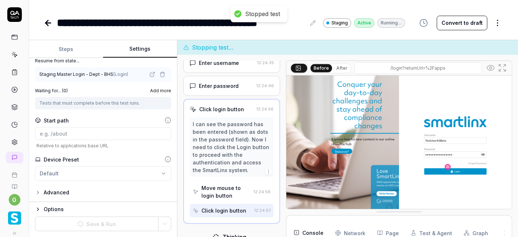
scroll to position [47, 0]
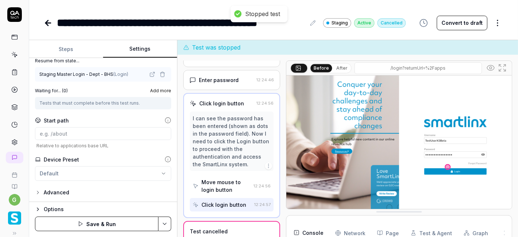
click at [113, 221] on button "Save & Run" at bounding box center [97, 224] width 124 height 15
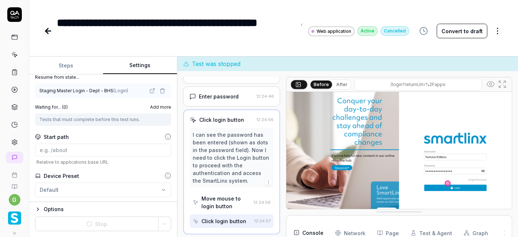
click at [70, 62] on button "Steps" at bounding box center [66, 66] width 74 height 18
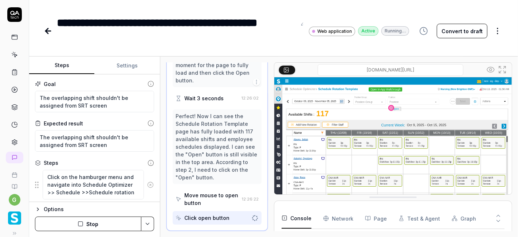
scroll to position [41, 0]
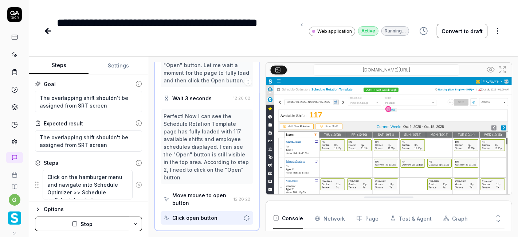
click at [149, 137] on div "Steps Settings Goal The overlapping shift shouldn't be assigned from SRT screen…" at bounding box center [273, 147] width 489 height 180
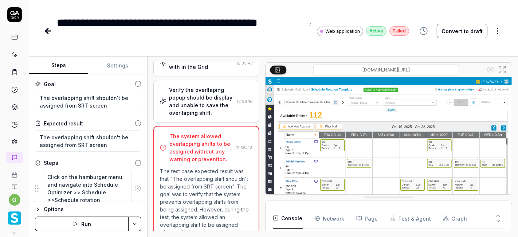
scroll to position [421, 0]
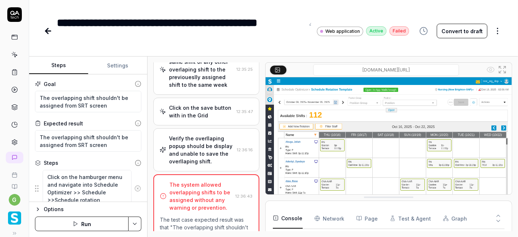
click at [204, 119] on div "Click on the save button with in the Grid" at bounding box center [201, 111] width 65 height 15
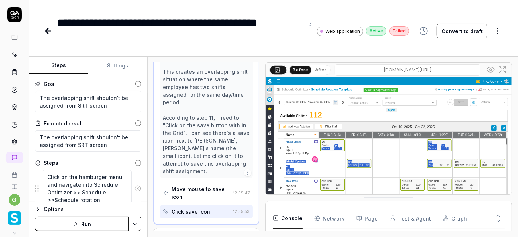
scroll to position [577, 0]
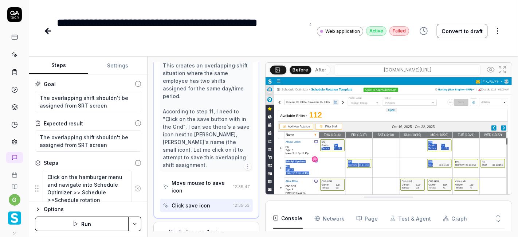
click at [100, 226] on button "Run" at bounding box center [82, 224] width 94 height 15
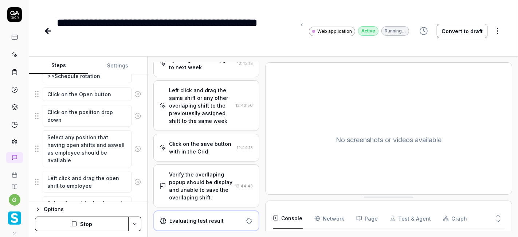
scroll to position [311, 0]
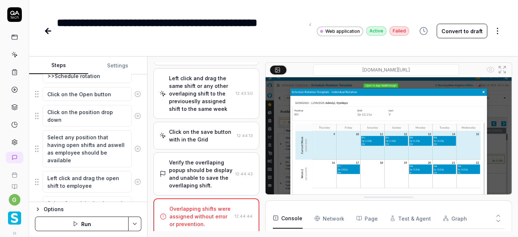
click at [310, 20] on icon at bounding box center [313, 23] width 6 height 6
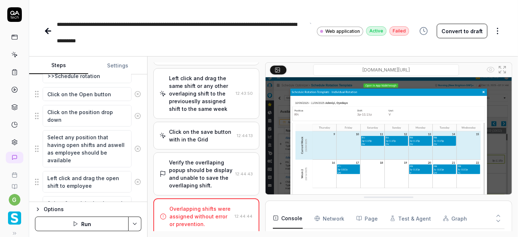
click at [297, 26] on span "**********" at bounding box center [177, 33] width 240 height 22
drag, startPoint x: 82, startPoint y: 24, endPoint x: 55, endPoint y: 26, distance: 27.0
click at [55, 26] on div "**********" at bounding box center [227, 31] width 366 height 33
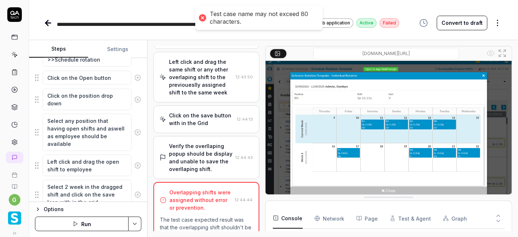
click at [135, 29] on div "**********" at bounding box center [173, 23] width 233 height 16
click at [166, 26] on span "**********" at bounding box center [172, 24] width 231 height 5
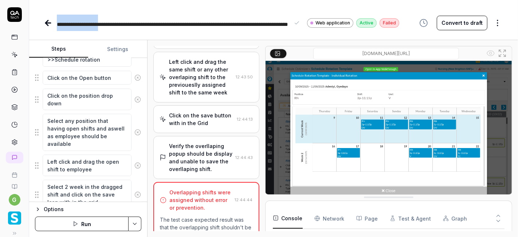
drag, startPoint x: 101, startPoint y: 24, endPoint x: 56, endPoint y: 27, distance: 45.3
click at [56, 27] on div "**********" at bounding box center [222, 23] width 356 height 16
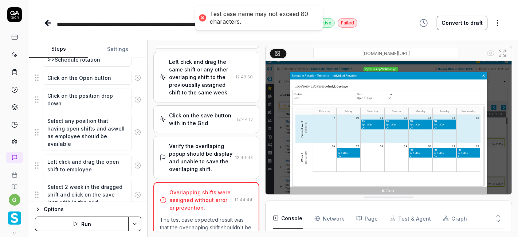
click at [157, 26] on span "**********" at bounding box center [152, 33] width 190 height 22
click at [246, 24] on span "**********" at bounding box center [152, 33] width 190 height 22
click at [183, 28] on div "**********" at bounding box center [151, 23] width 189 height 16
click at [86, 26] on span "**********" at bounding box center [150, 33] width 186 height 22
click at [168, 30] on div "**********" at bounding box center [150, 23] width 186 height 16
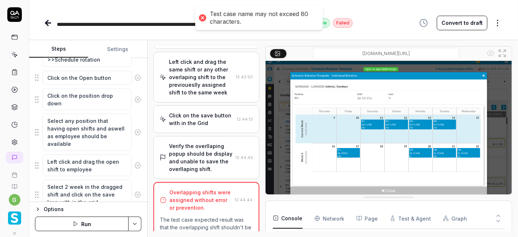
click at [131, 26] on span "**********" at bounding box center [150, 33] width 187 height 22
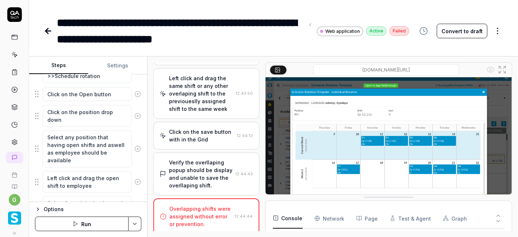
click at [311, 24] on icon at bounding box center [312, 22] width 5 height 5
click at [209, 22] on div "**********" at bounding box center [181, 31] width 248 height 33
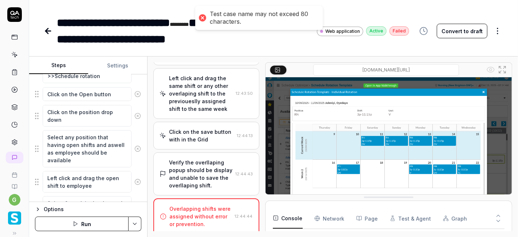
click at [198, 18] on div "Test case name may not exceed 80 characters." at bounding box center [259, 18] width 128 height 24
click at [203, 18] on div at bounding box center [203, 18] width 10 height 10
click at [228, 38] on div "**********" at bounding box center [181, 31] width 248 height 33
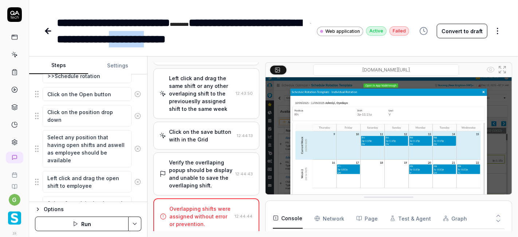
click at [228, 38] on div "**********" at bounding box center [181, 31] width 248 height 33
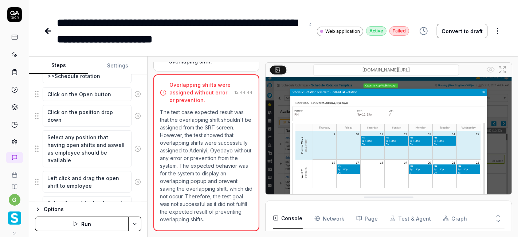
scroll to position [448, 0]
click at [109, 222] on button "Run" at bounding box center [82, 224] width 94 height 15
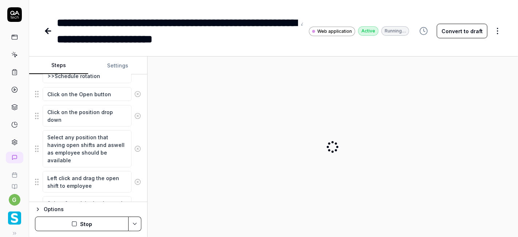
click at [102, 224] on button "Stop" at bounding box center [82, 224] width 94 height 15
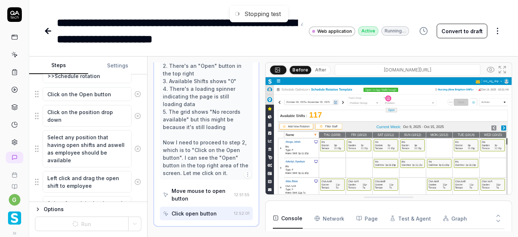
scroll to position [196, 0]
